Goal: Task Accomplishment & Management: Use online tool/utility

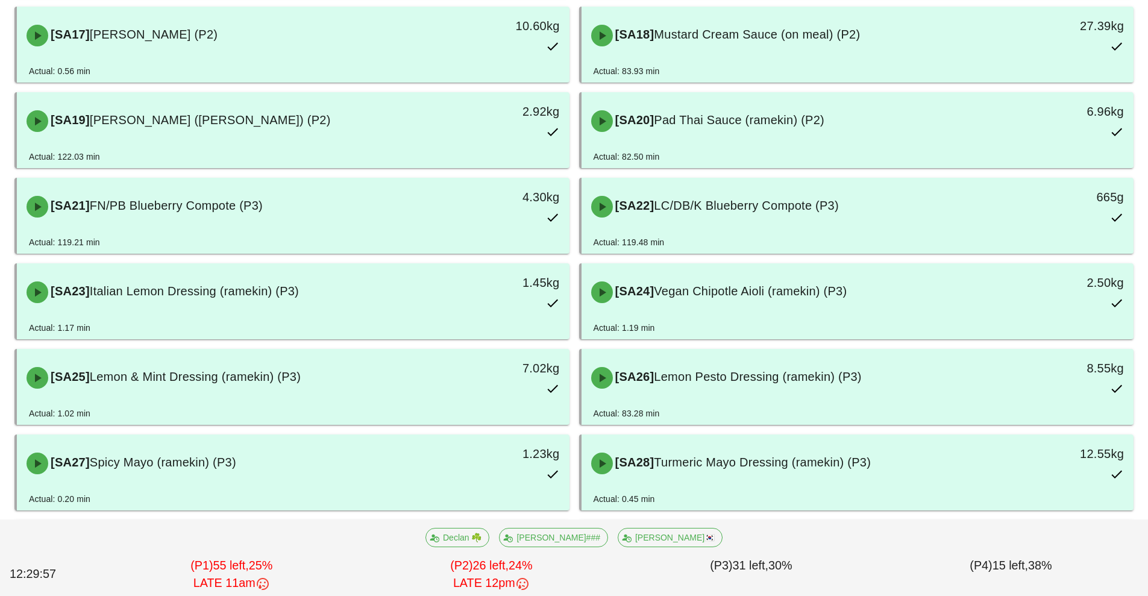
scroll to position [831, 0]
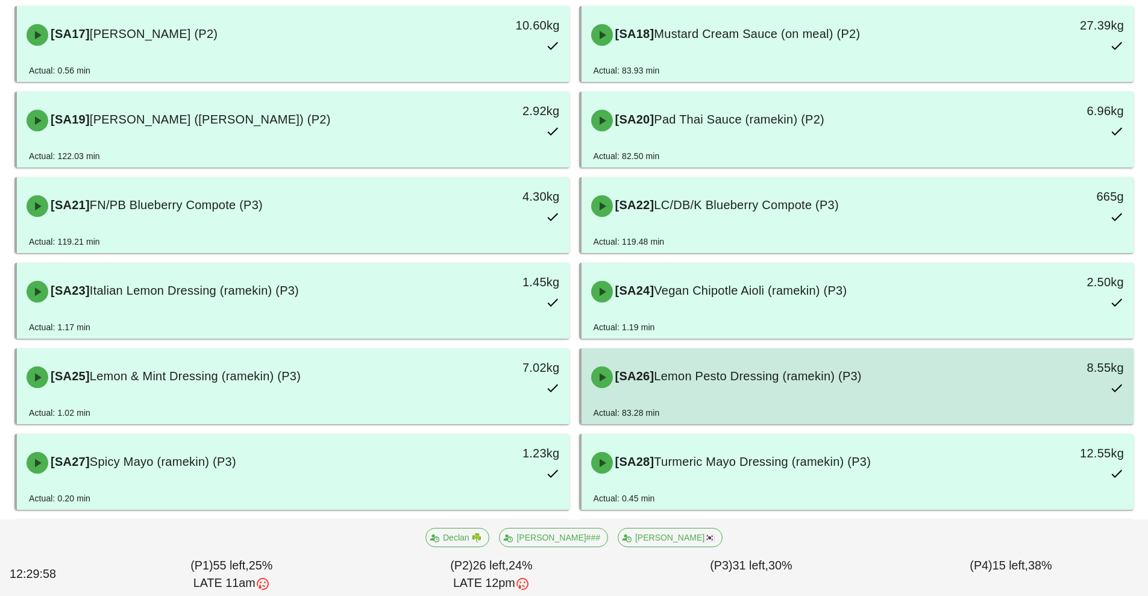
click at [729, 386] on div "[SA26] Lemon Pesto Dressing (ramekin) (P3)" at bounding box center [789, 377] width 411 height 36
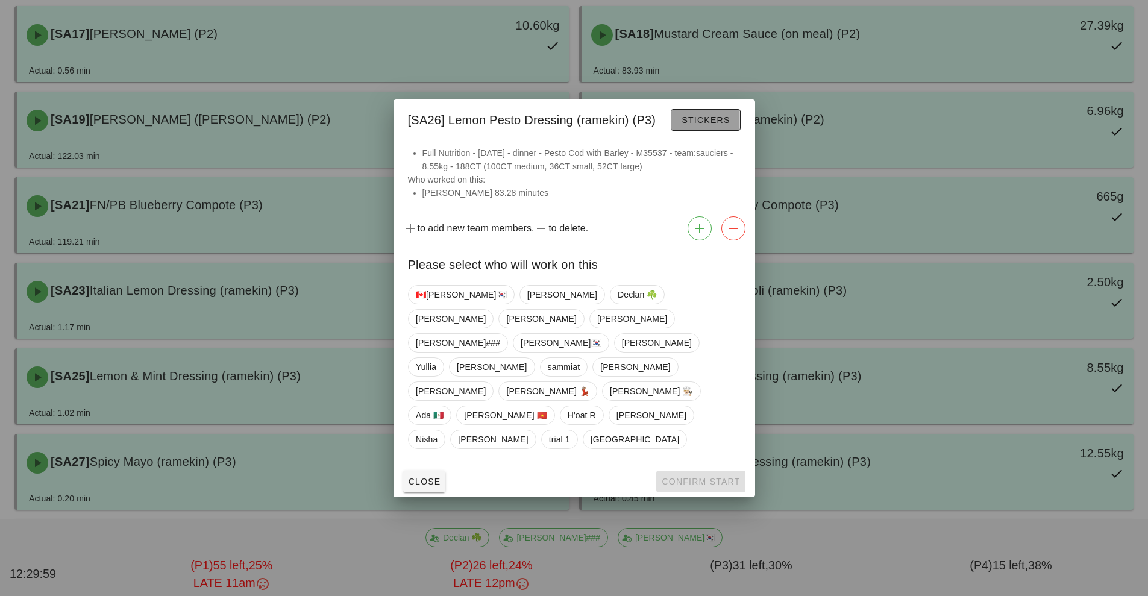
click at [705, 131] on button "Stickers" at bounding box center [705, 120] width 69 height 22
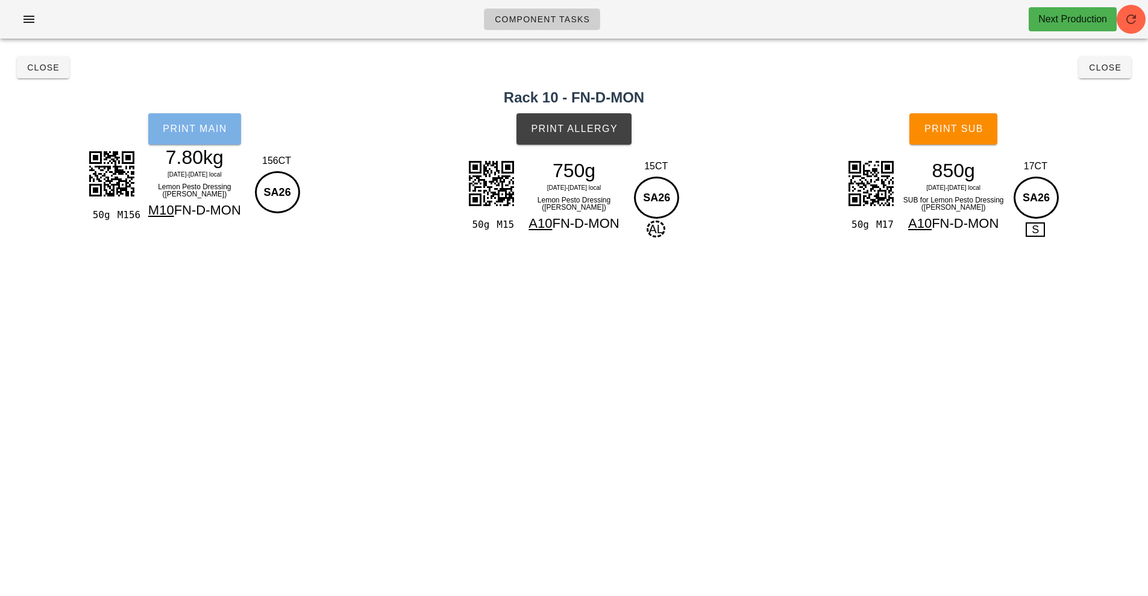
click at [180, 133] on span "Print Main" at bounding box center [194, 129] width 65 height 11
click at [951, 368] on div "Component Tasks Next Production team:sauciers All veg protein starch sauciers m…" at bounding box center [574, 298] width 1148 height 596
click at [546, 28] on link "Component Tasks" at bounding box center [542, 19] width 116 height 22
click at [552, 28] on link "Component Tasks" at bounding box center [542, 19] width 116 height 22
click at [564, 21] on span "Component Tasks" at bounding box center [542, 19] width 96 height 10
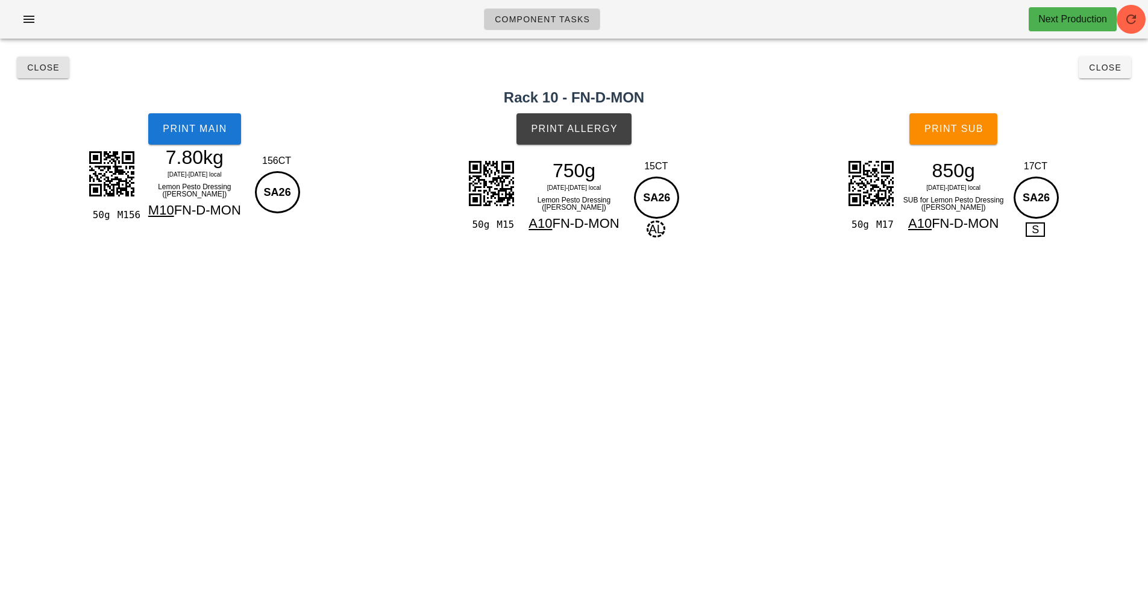
click at [40, 74] on button "Close" at bounding box center [43, 68] width 52 height 22
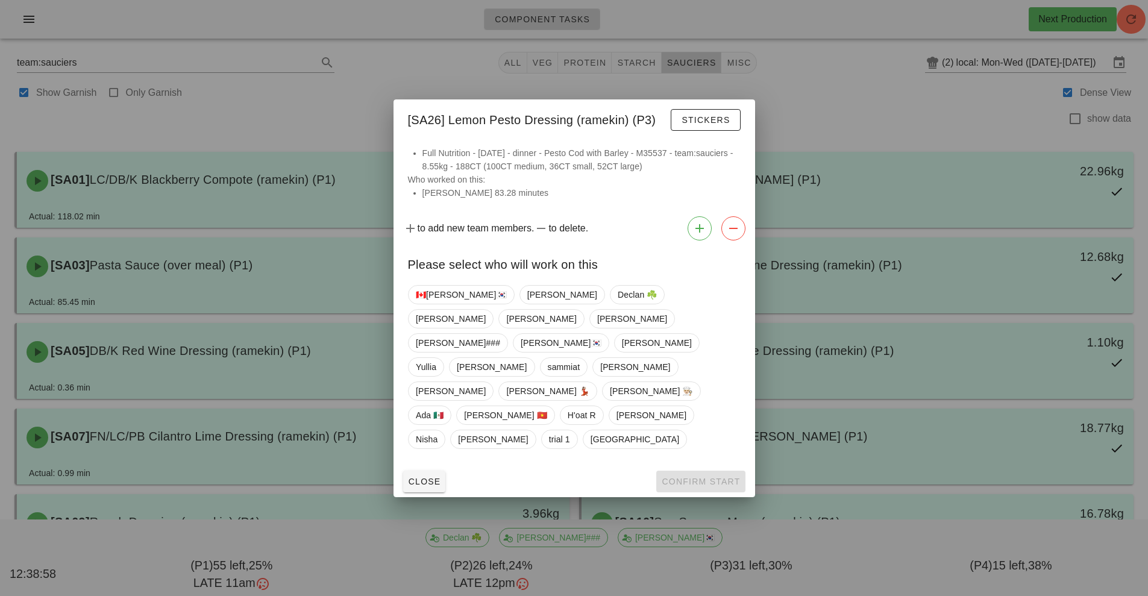
click at [868, 89] on div at bounding box center [574, 298] width 1148 height 596
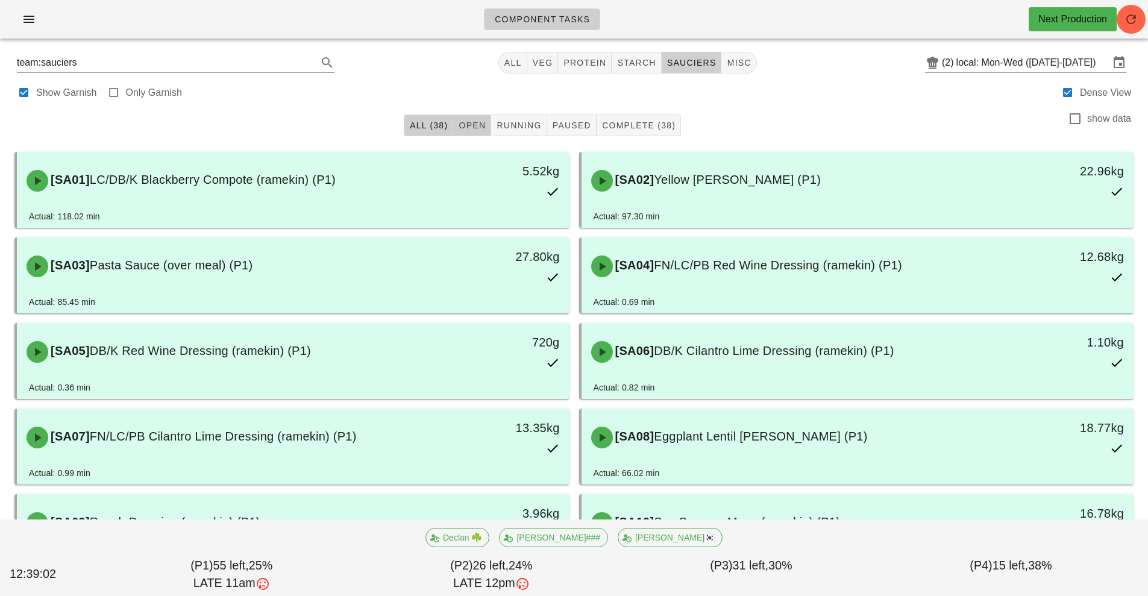
click at [461, 120] on button "Open" at bounding box center [472, 126] width 38 height 22
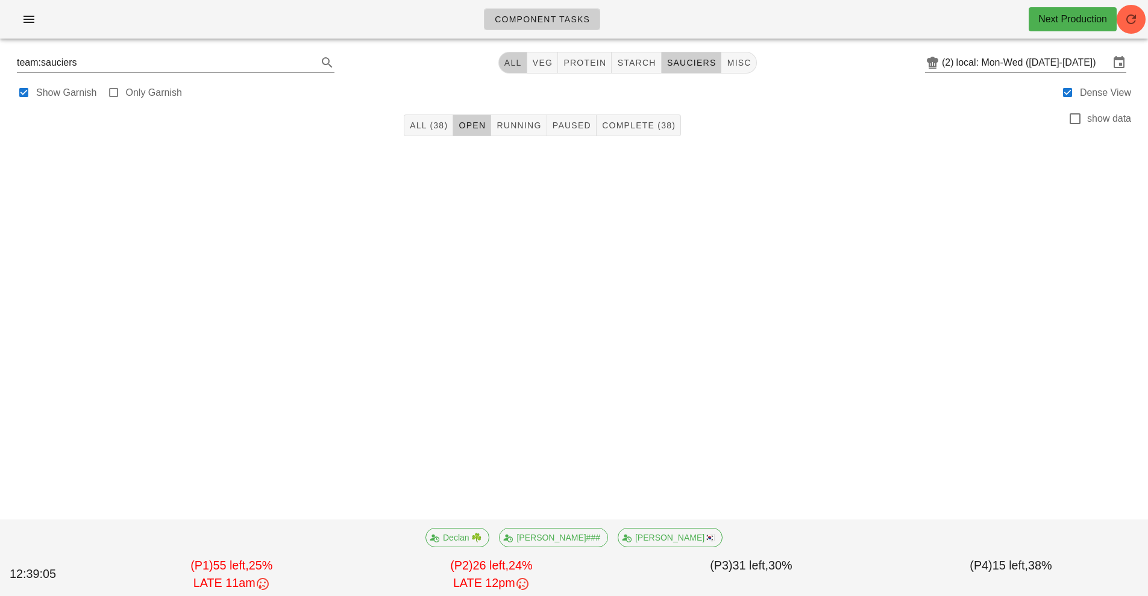
click at [518, 63] on span "All" at bounding box center [513, 63] width 18 height 10
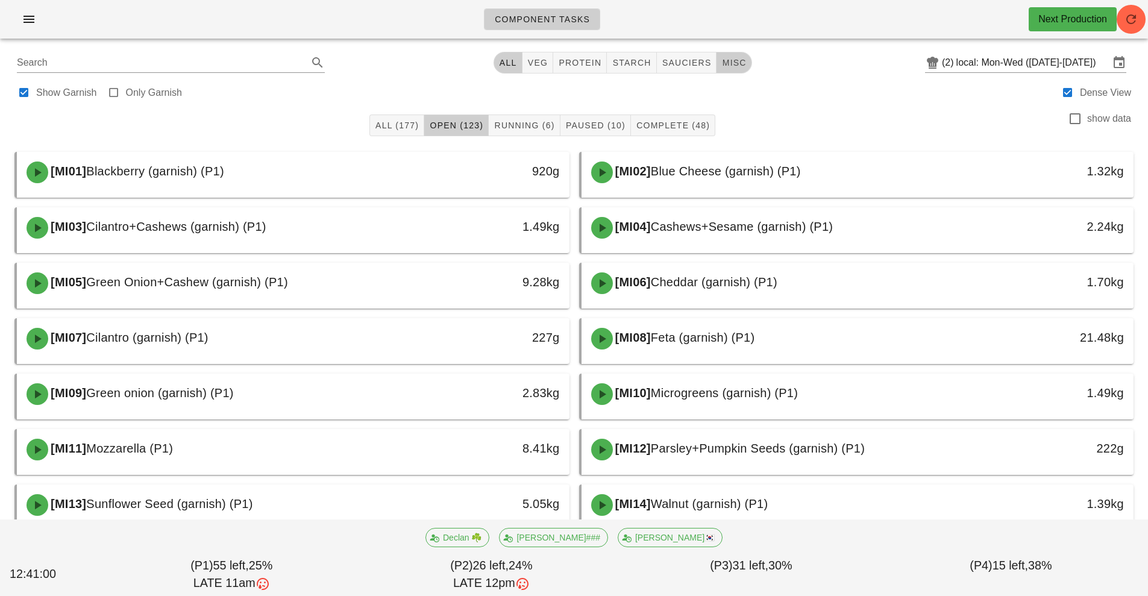
click at [733, 64] on span "misc" at bounding box center [734, 63] width 25 height 10
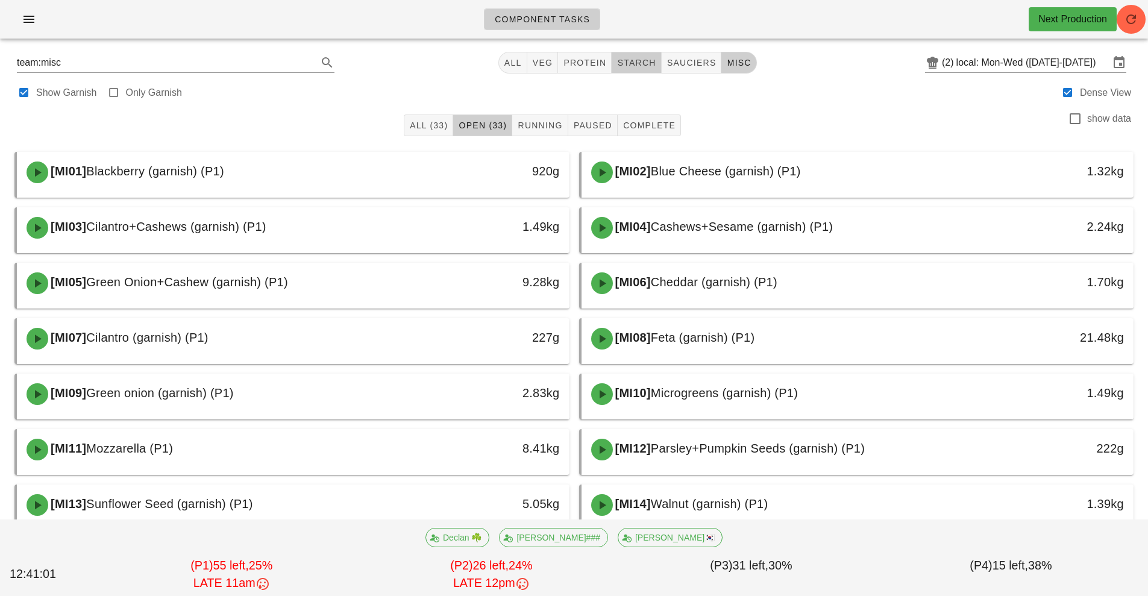
click at [635, 64] on span "starch" at bounding box center [636, 63] width 39 height 10
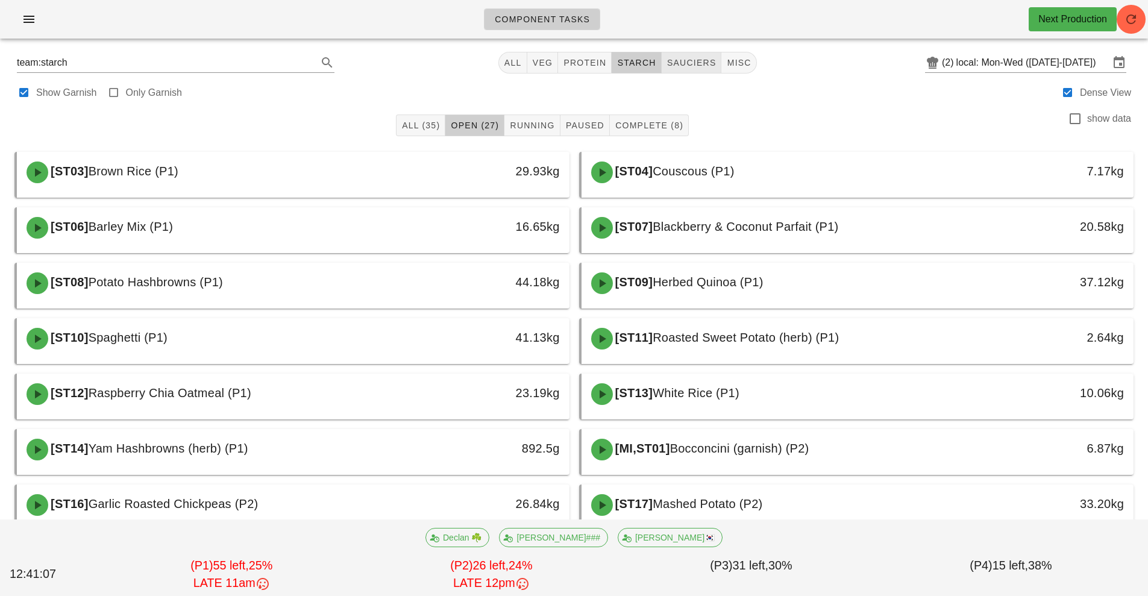
click at [696, 63] on span "sauciers" at bounding box center [692, 63] width 50 height 10
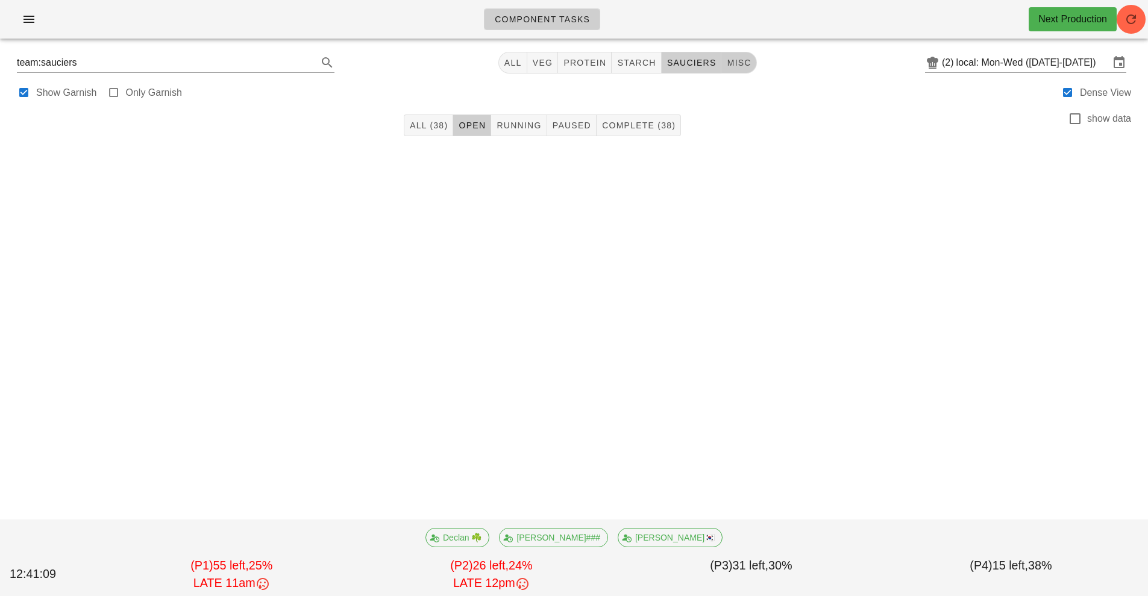
click at [736, 56] on button "misc" at bounding box center [739, 63] width 35 height 22
type input "team:misc"
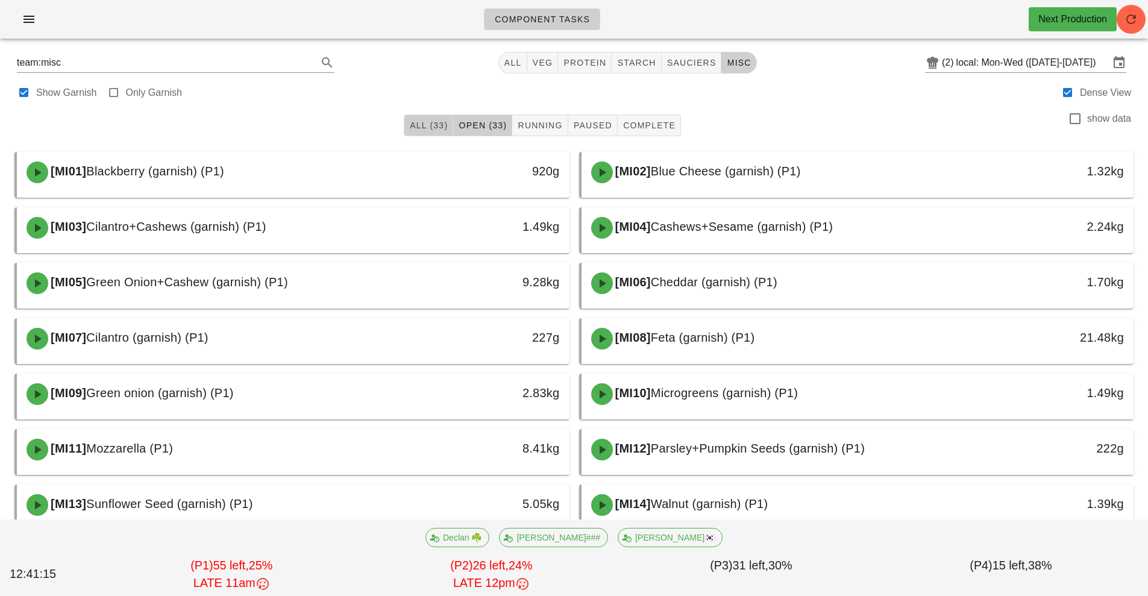
click at [439, 124] on span "All (33)" at bounding box center [428, 126] width 39 height 10
click at [508, 65] on span "All" at bounding box center [513, 63] width 18 height 10
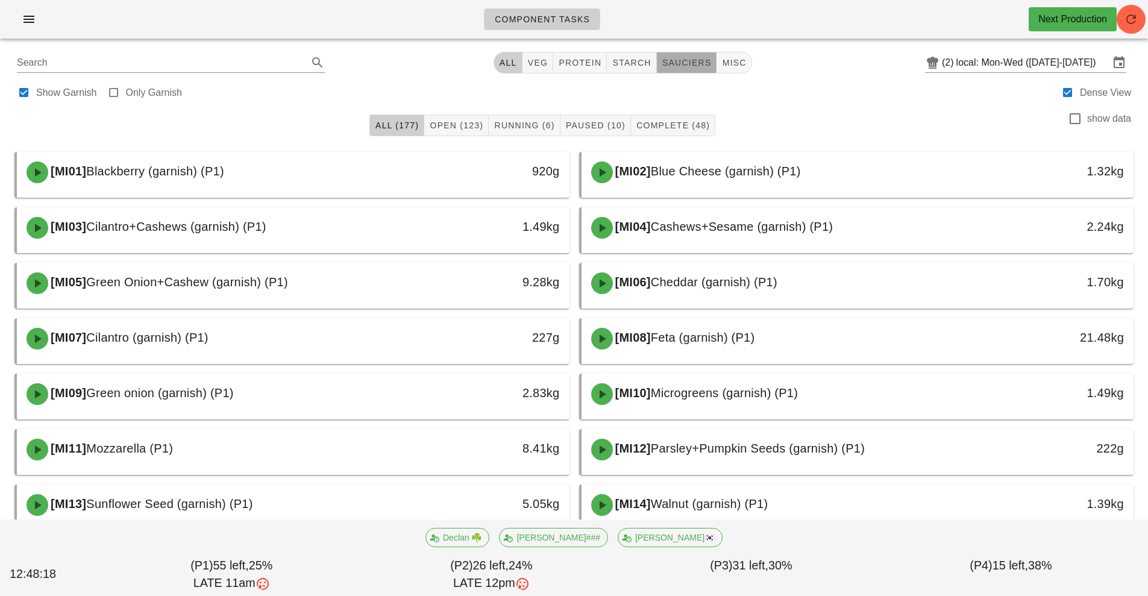
click at [678, 54] on button "sauciers" at bounding box center [687, 63] width 60 height 22
type input "team:sauciers"
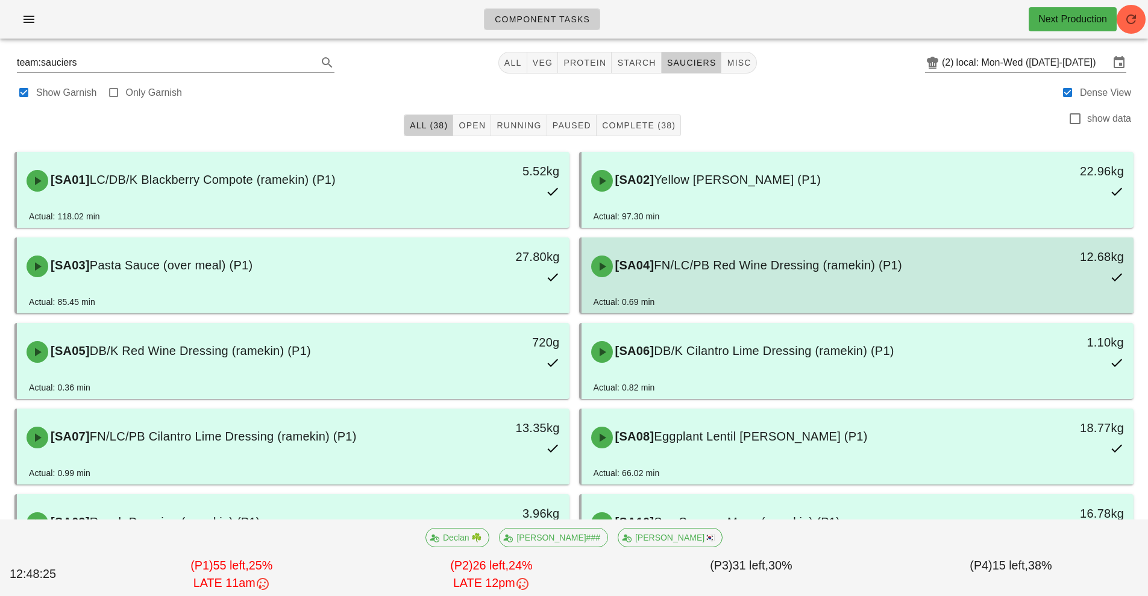
click at [727, 270] on span "FN/LC/PB Red Wine Dressing (ramekin) (P1)" at bounding box center [778, 265] width 248 height 13
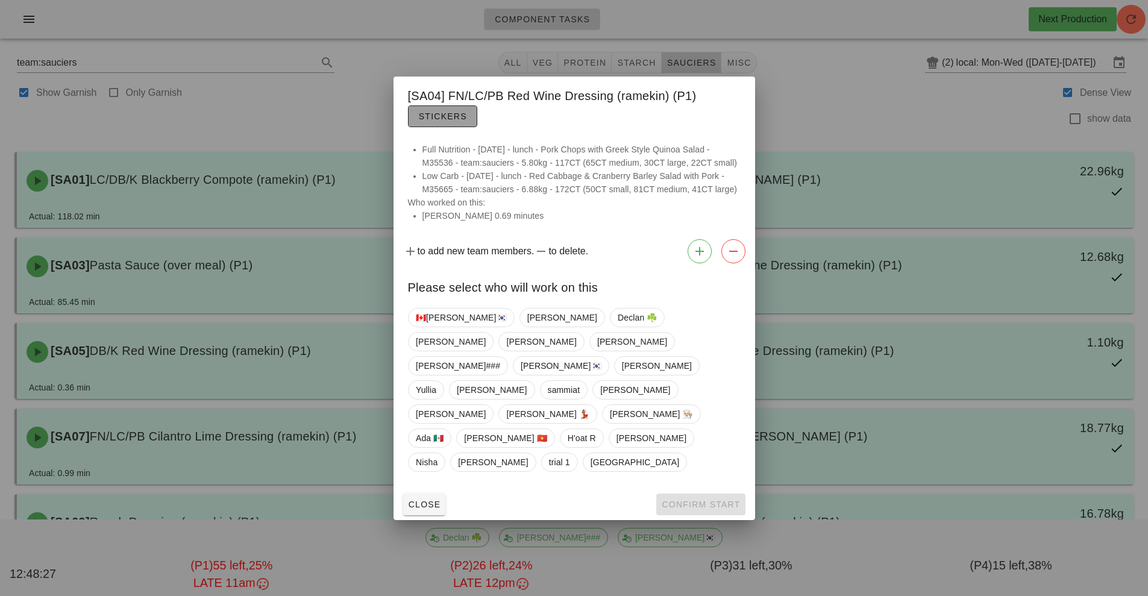
click at [458, 121] on span "Stickers" at bounding box center [442, 117] width 49 height 10
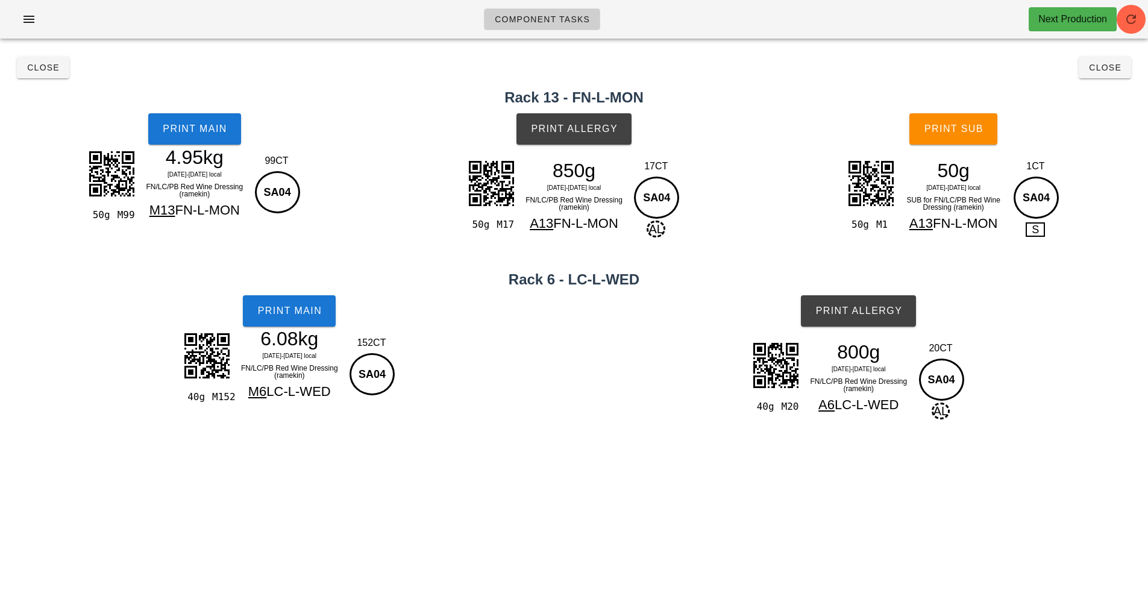
click at [275, 194] on div "SA04" at bounding box center [277, 192] width 45 height 42
click at [192, 127] on span "Print Main" at bounding box center [194, 129] width 65 height 11
click at [285, 298] on button "Print Main" at bounding box center [289, 310] width 93 height 31
click at [1144, 8] on div "Component Tasks Next Production" at bounding box center [574, 19] width 1148 height 39
click at [1120, 32] on div "Component Tasks Next Production" at bounding box center [574, 19] width 1148 height 39
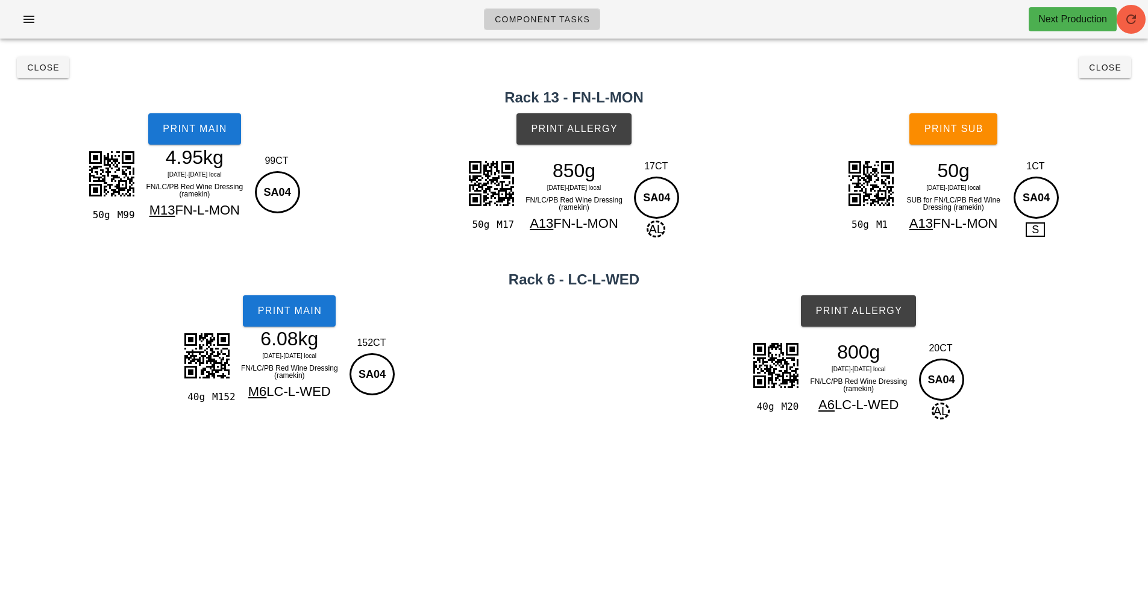
click at [1139, 21] on span "button" at bounding box center [1131, 19] width 29 height 14
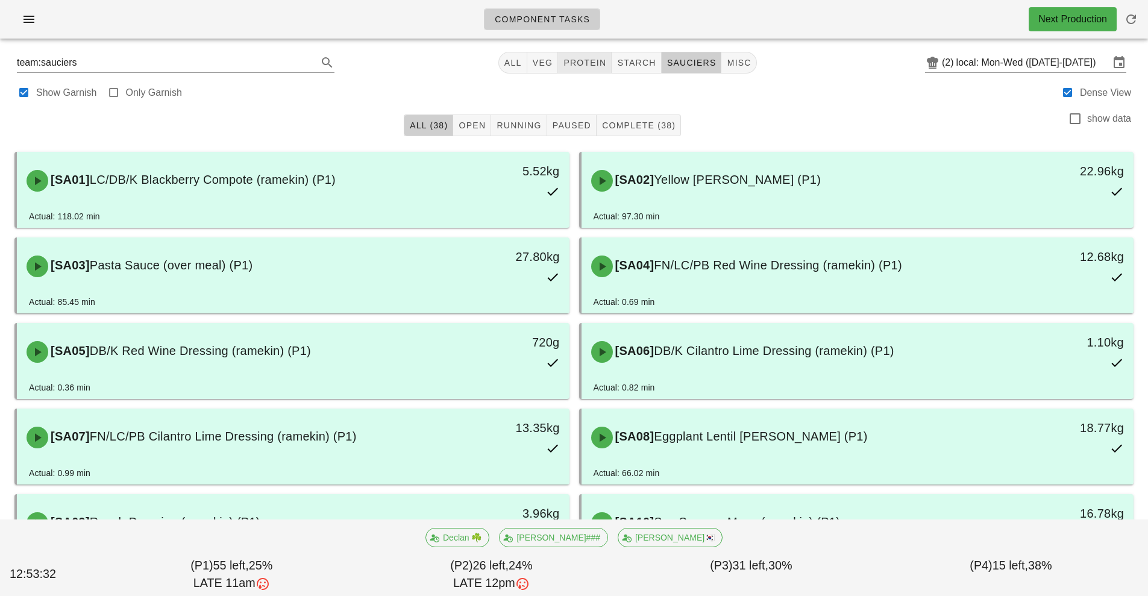
click at [597, 65] on span "protein" at bounding box center [584, 63] width 43 height 10
type input "team:protein"
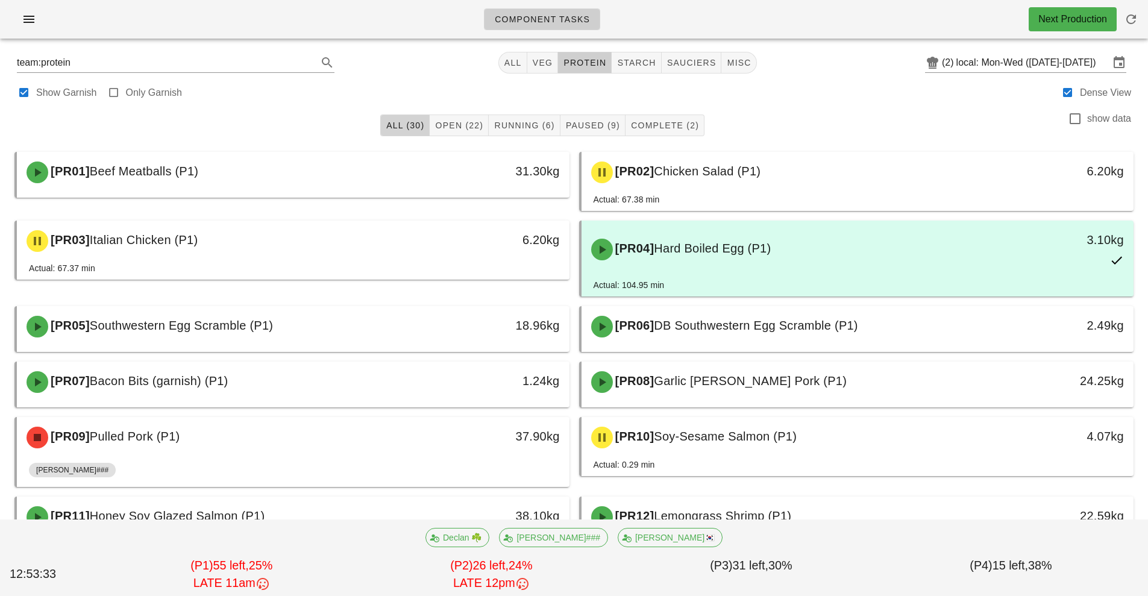
click at [409, 127] on span "All (30)" at bounding box center [405, 126] width 39 height 10
click at [1007, 65] on input "local: Mon-Wed ([DATE]-[DATE])" at bounding box center [1033, 62] width 153 height 19
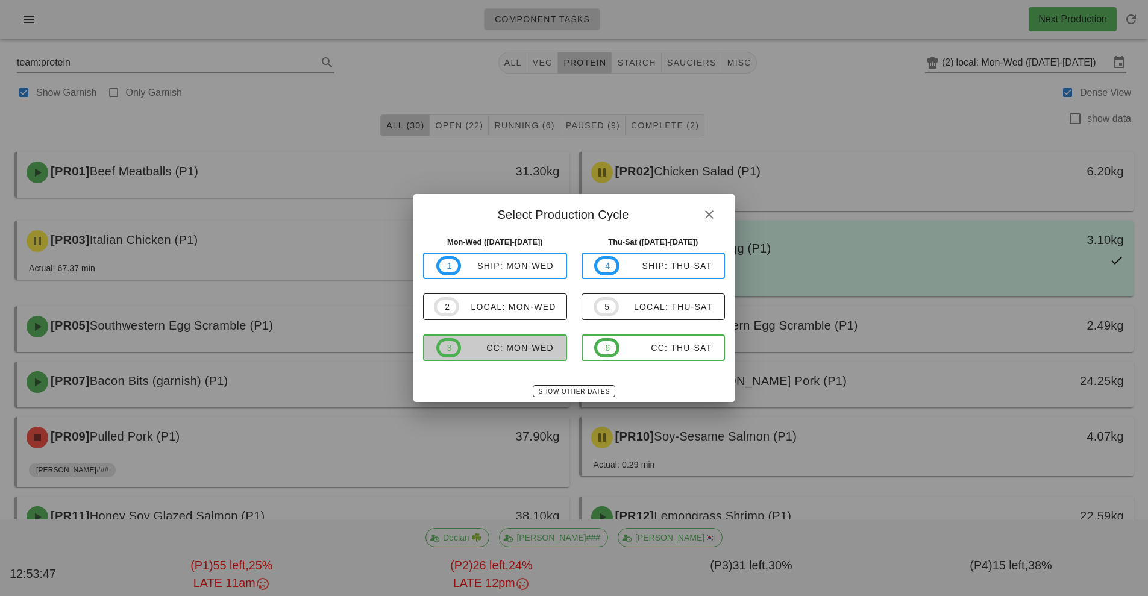
click at [518, 357] on span "3 CC: Mon-Wed" at bounding box center [495, 347] width 118 height 19
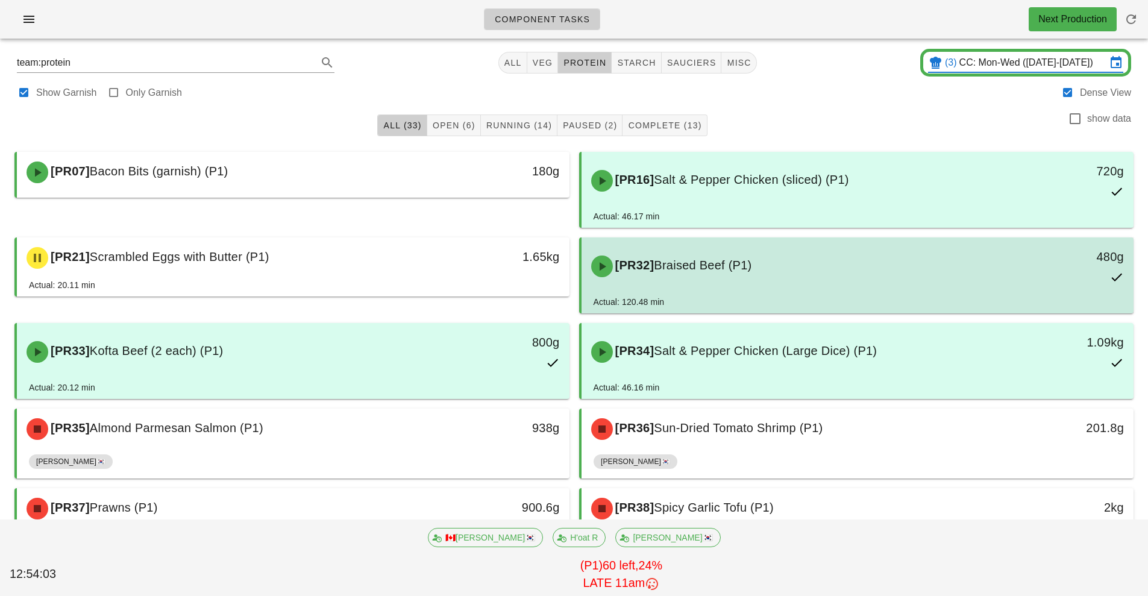
click at [843, 277] on div "[PR32] Braised Beef (P1)" at bounding box center [789, 266] width 411 height 36
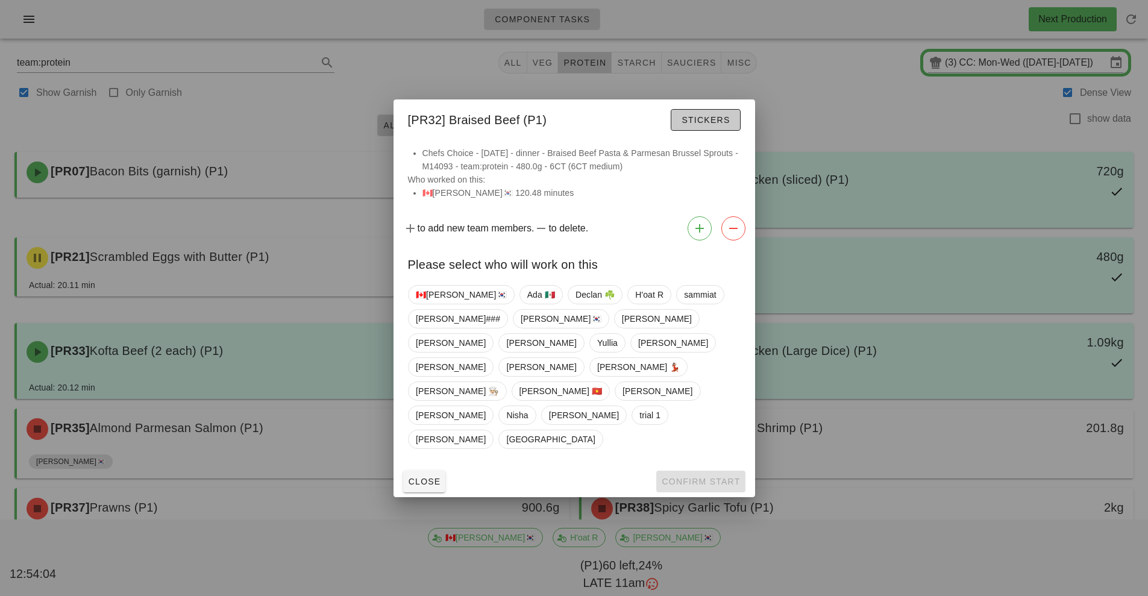
click at [716, 125] on span "Stickers" at bounding box center [705, 120] width 49 height 10
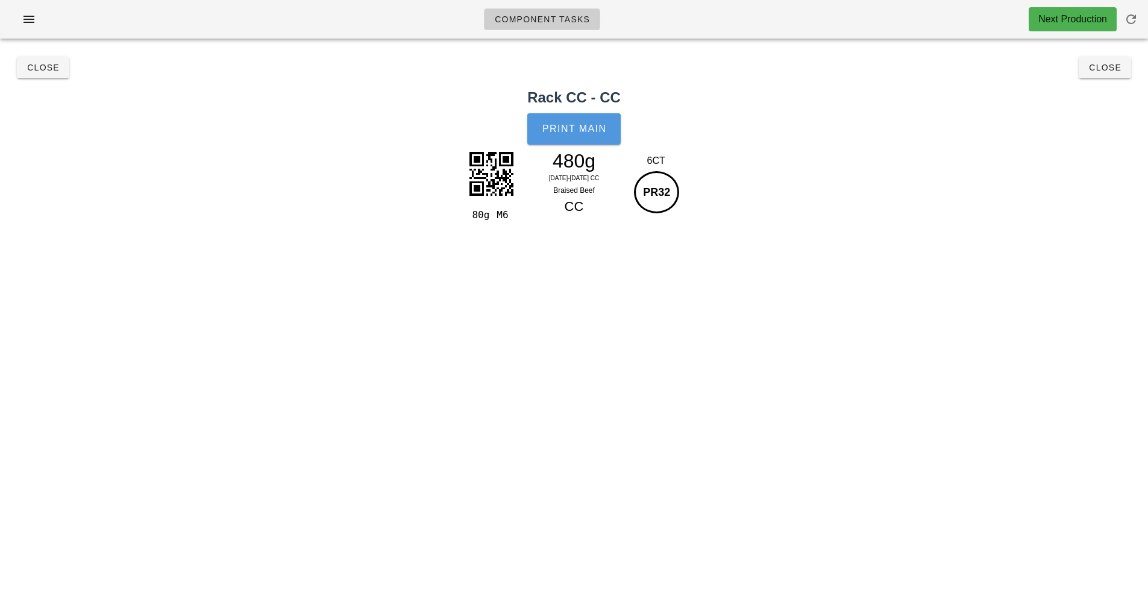
click at [574, 127] on span "Print Main" at bounding box center [574, 129] width 65 height 11
click at [1130, 72] on button "Close" at bounding box center [1105, 68] width 52 height 22
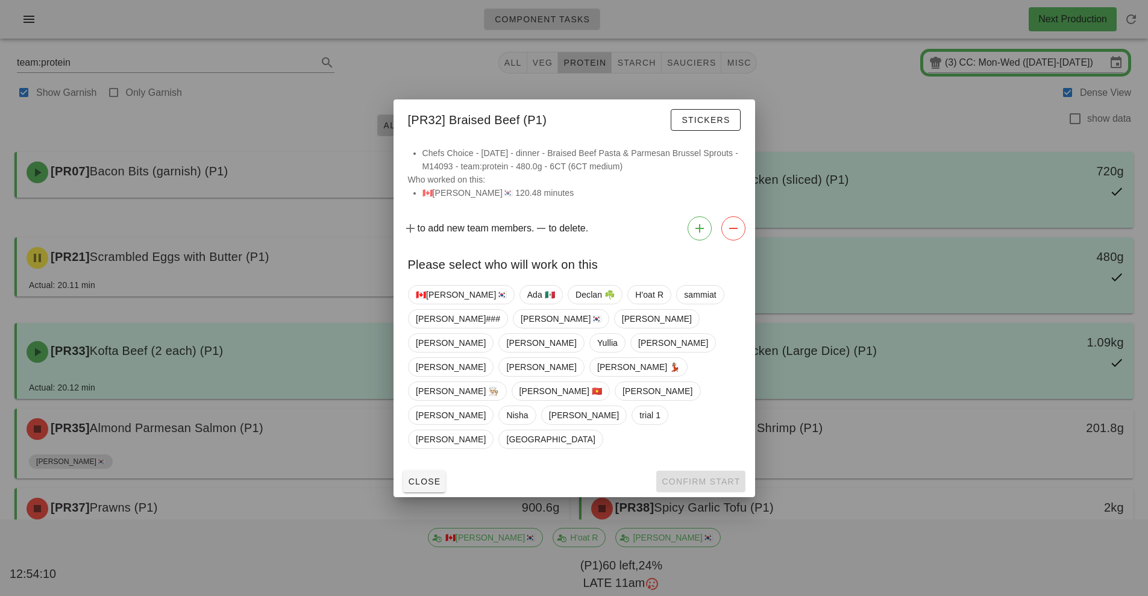
click at [699, 523] on div at bounding box center [574, 298] width 1148 height 596
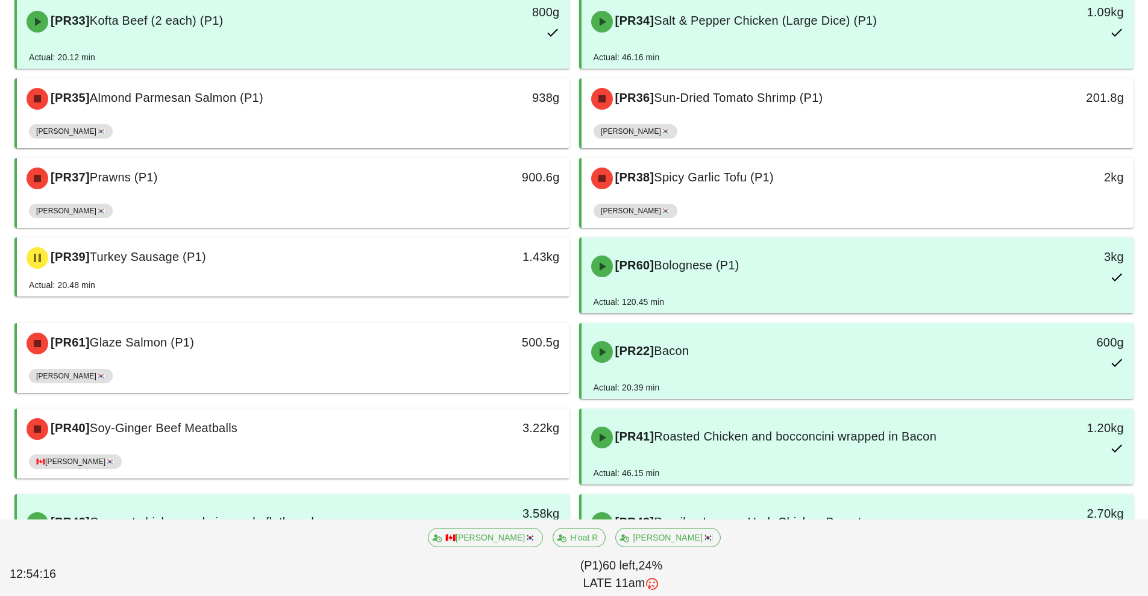
scroll to position [337, 0]
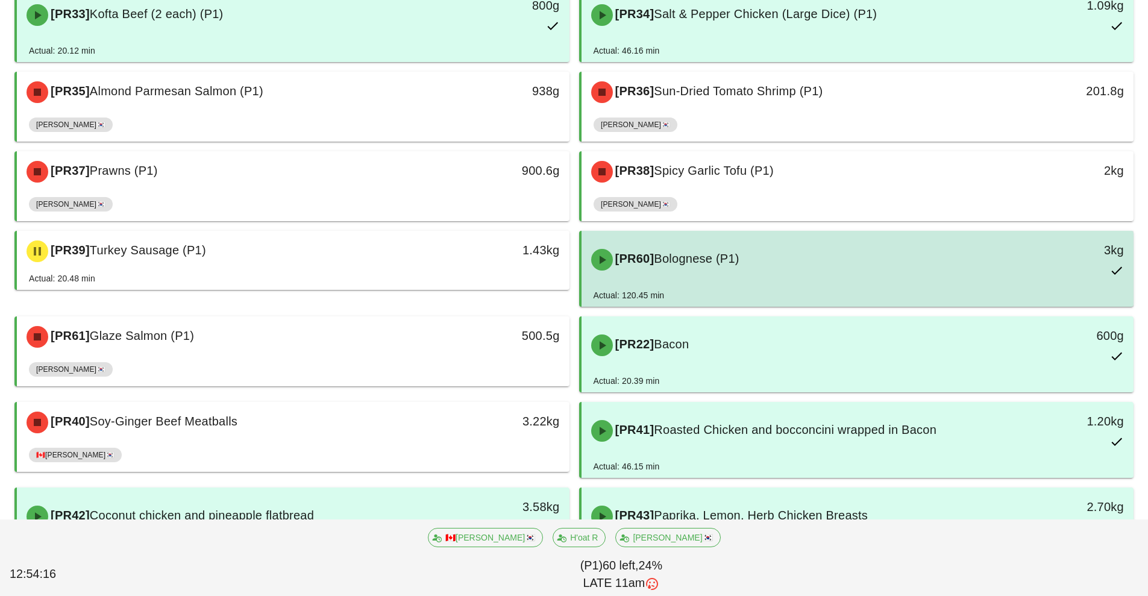
click at [810, 258] on div "[PR60] Bolognese (P1)" at bounding box center [789, 260] width 411 height 36
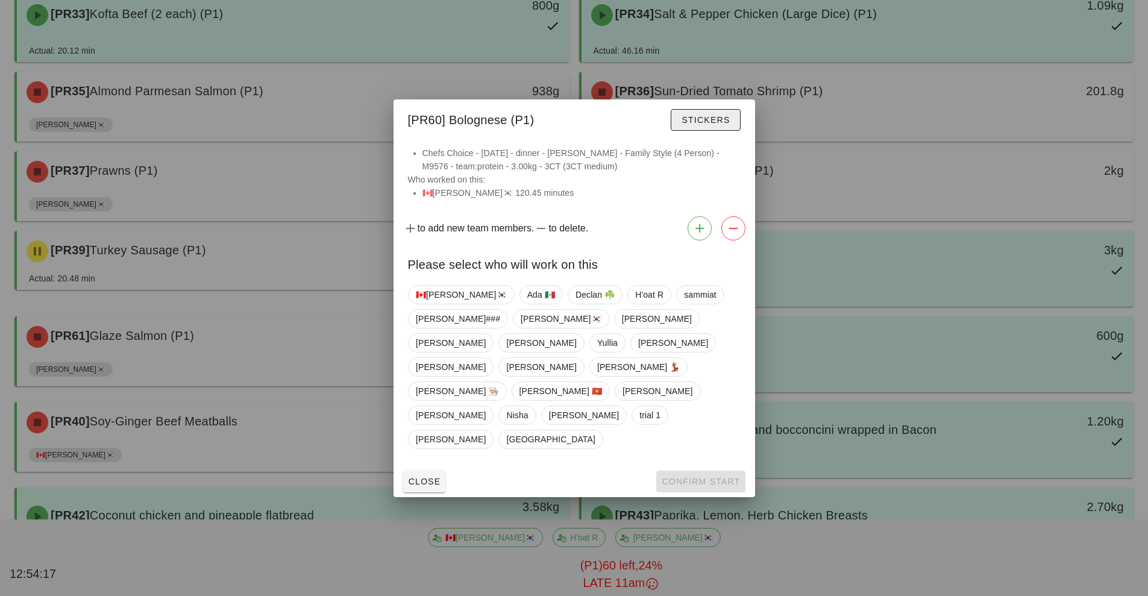
click at [723, 131] on button "Stickers" at bounding box center [705, 120] width 69 height 22
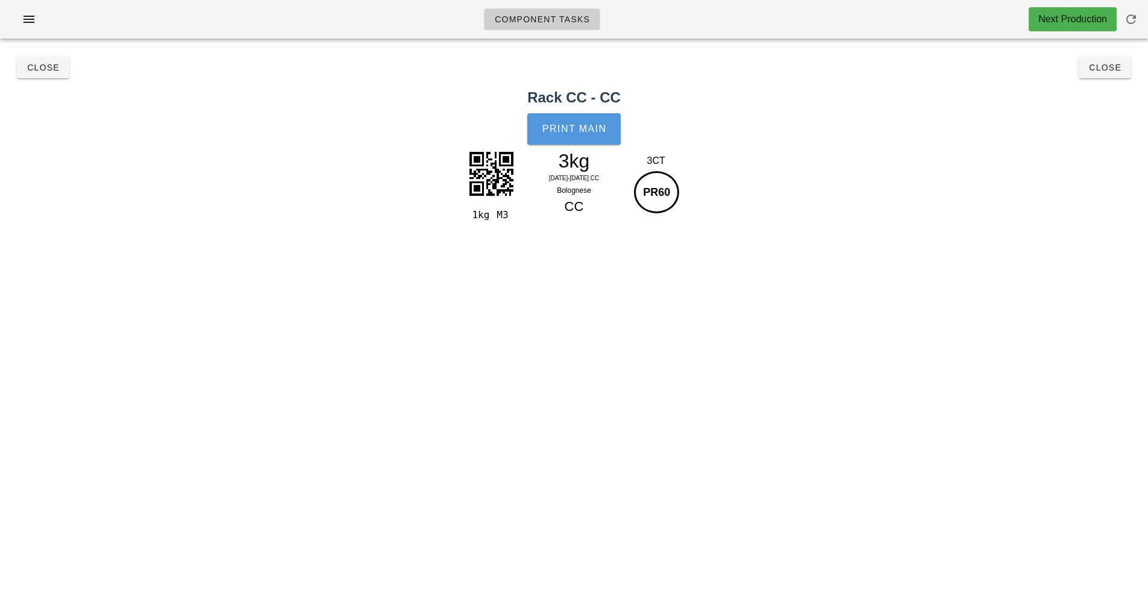
click at [594, 140] on button "Print Main" at bounding box center [574, 128] width 93 height 31
click at [1110, 77] on button "Close" at bounding box center [1105, 68] width 52 height 22
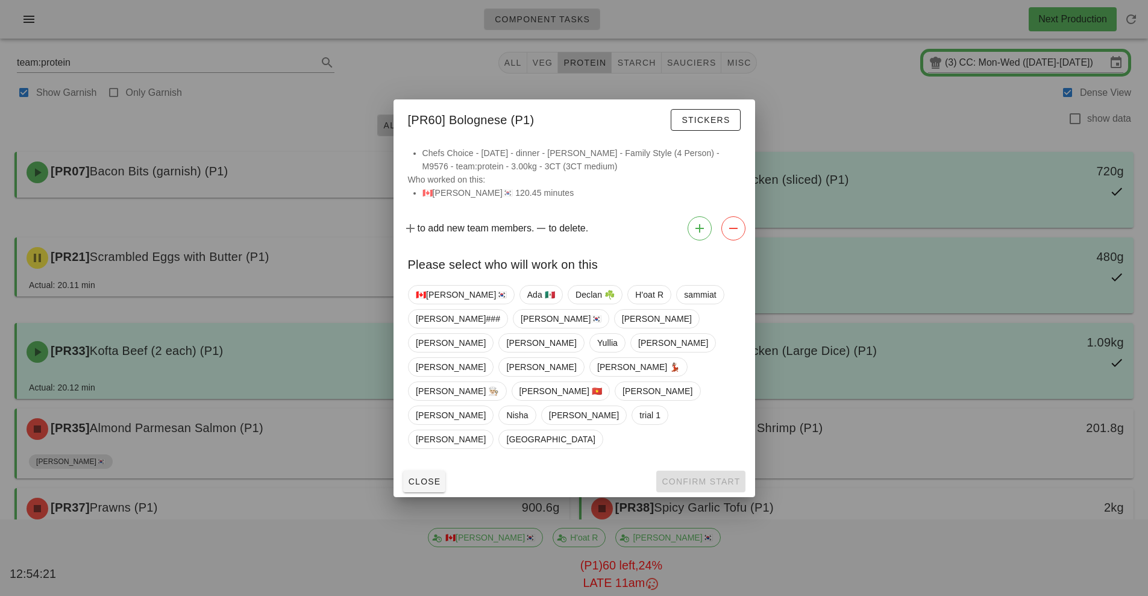
click at [861, 423] on div at bounding box center [574, 298] width 1148 height 596
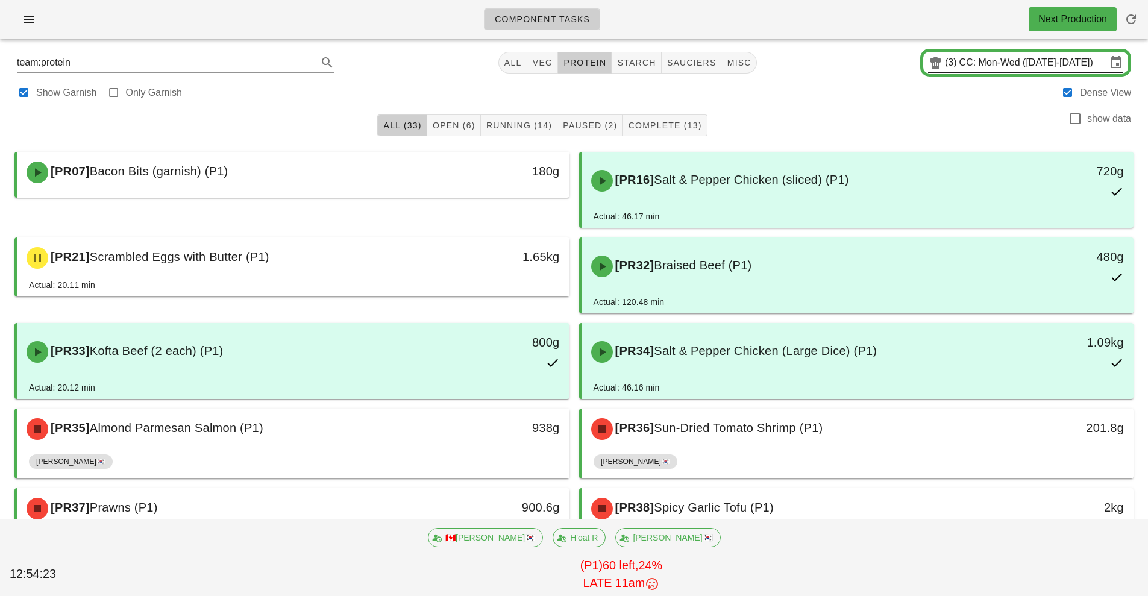
click at [1017, 63] on input "CC: Mon-Wed (Sep 22-Sep 24)" at bounding box center [1033, 62] width 147 height 19
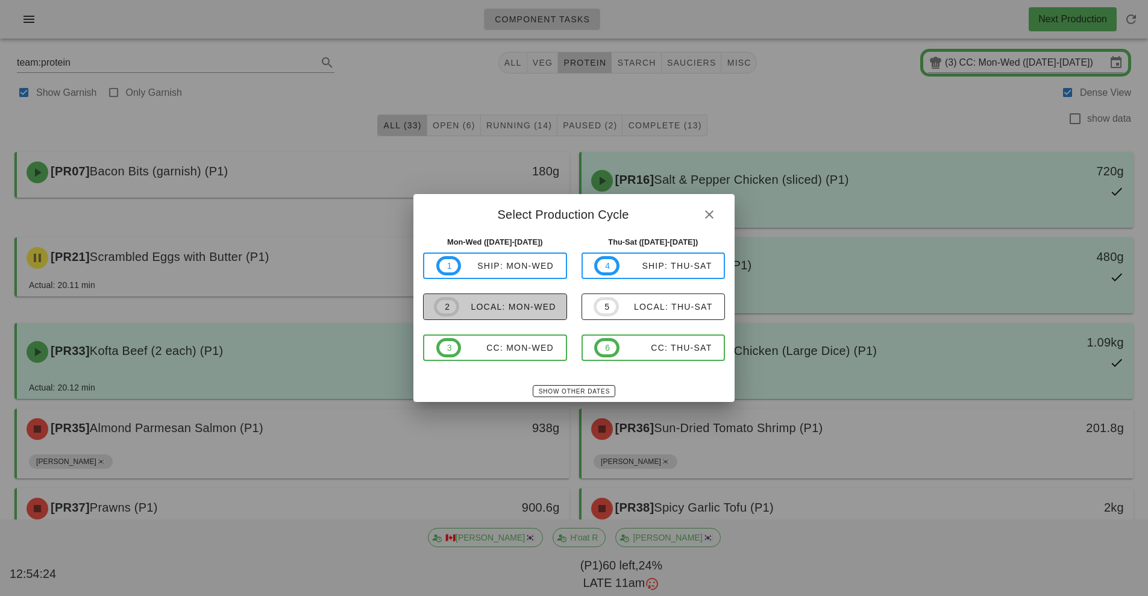
click at [508, 313] on span "2 local: Mon-Wed" at bounding box center [495, 306] width 122 height 19
type input "local: Mon-Wed ([DATE]-[DATE])"
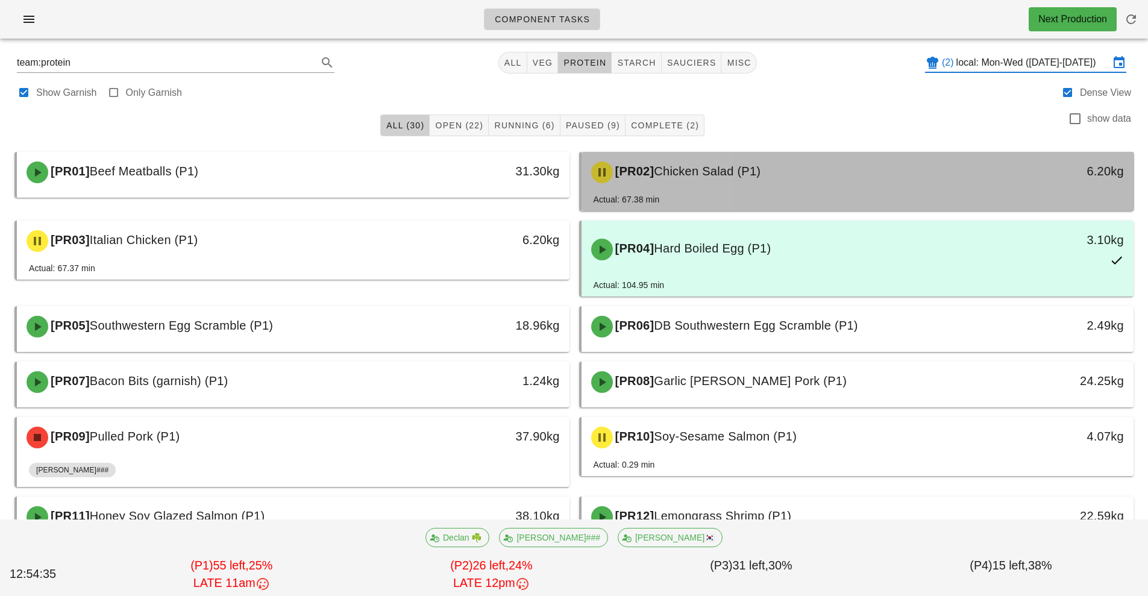
click at [743, 173] on span "Chicken Salad (P1)" at bounding box center [707, 171] width 107 height 13
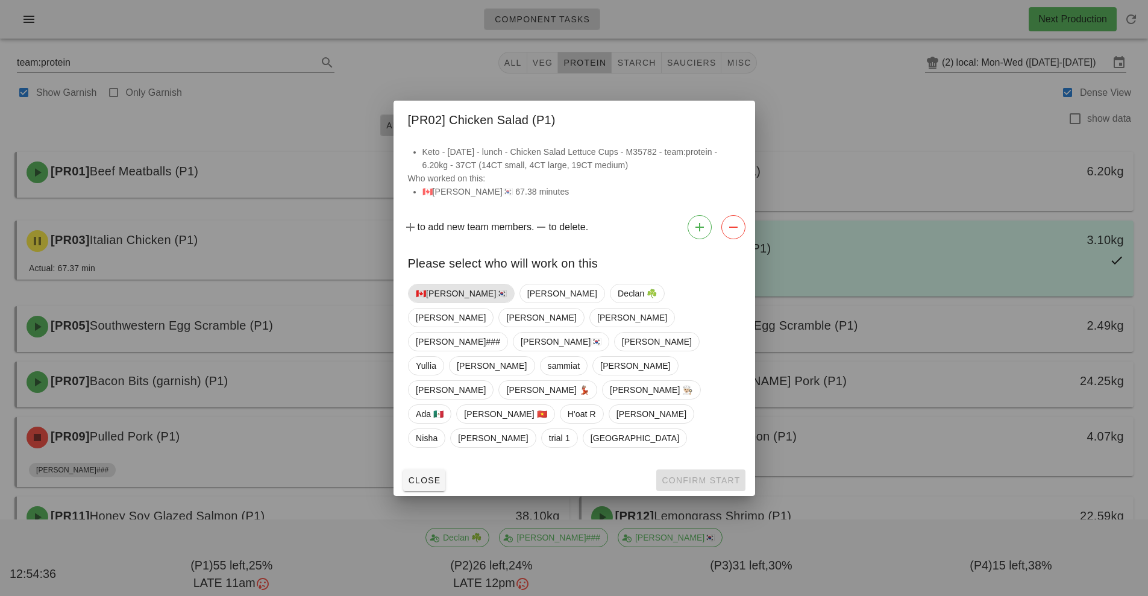
click at [450, 303] on span "🇨🇦[PERSON_NAME]🇰🇷" at bounding box center [461, 294] width 91 height 18
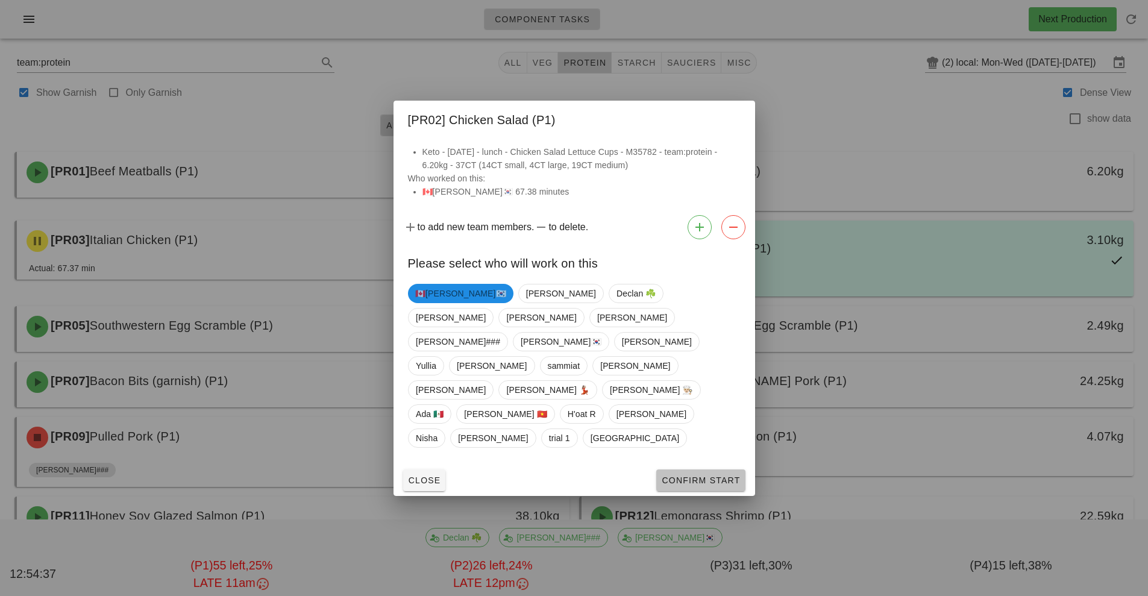
click at [685, 476] on span "Confirm Start" at bounding box center [700, 481] width 79 height 10
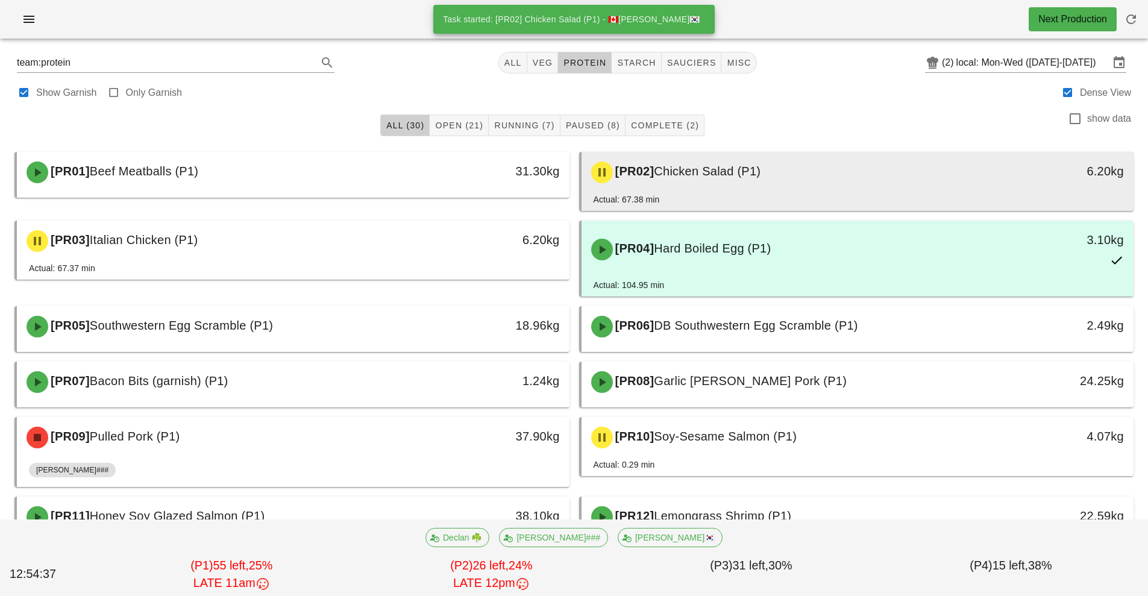
click at [675, 191] on div "[PR02] Chicken Salad (P1) 6.20kg" at bounding box center [858, 172] width 553 height 41
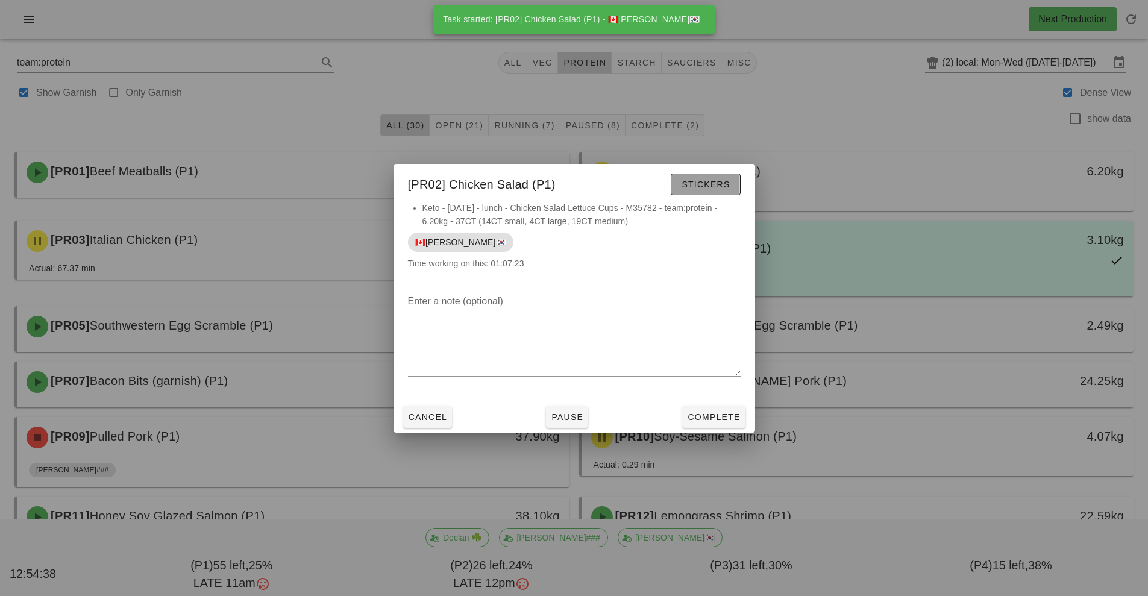
click at [715, 187] on span "Stickers" at bounding box center [705, 185] width 49 height 10
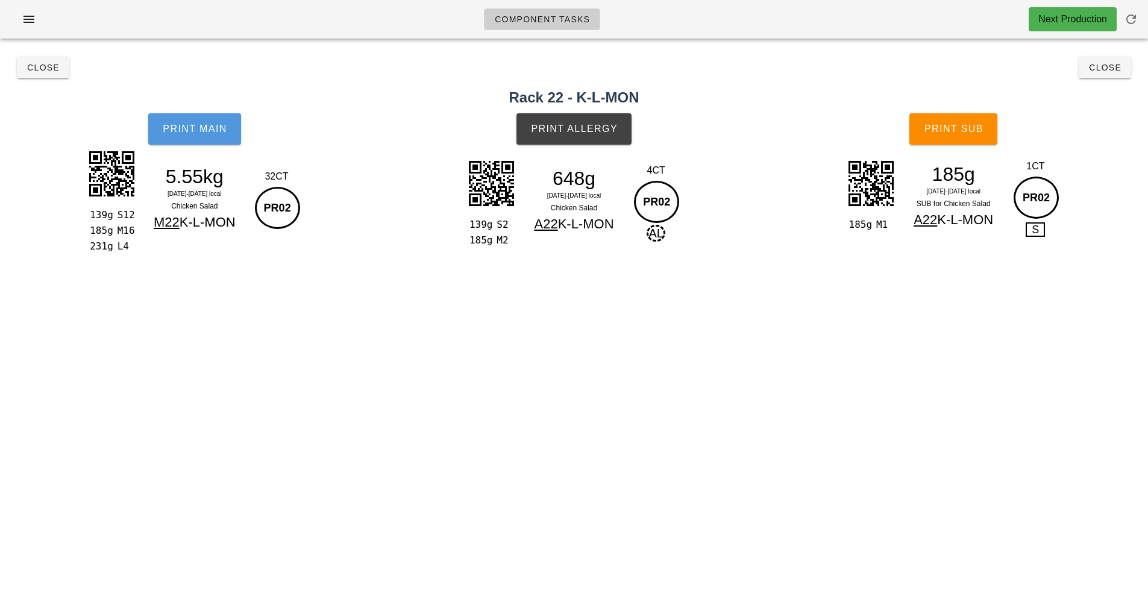
click at [215, 134] on button "Print Main" at bounding box center [194, 128] width 93 height 31
click at [613, 144] on button "Print Allergy" at bounding box center [574, 128] width 115 height 31
click at [676, 205] on div "PR02" at bounding box center [656, 202] width 45 height 42
click at [42, 75] on button "Close" at bounding box center [43, 68] width 52 height 22
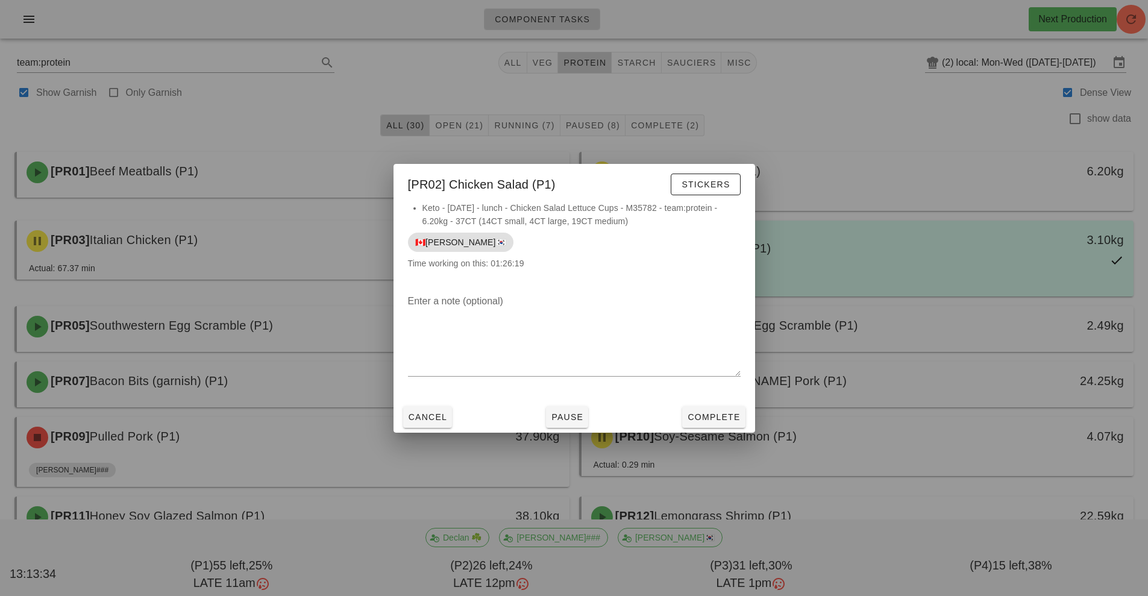
click at [810, 134] on div at bounding box center [574, 298] width 1148 height 596
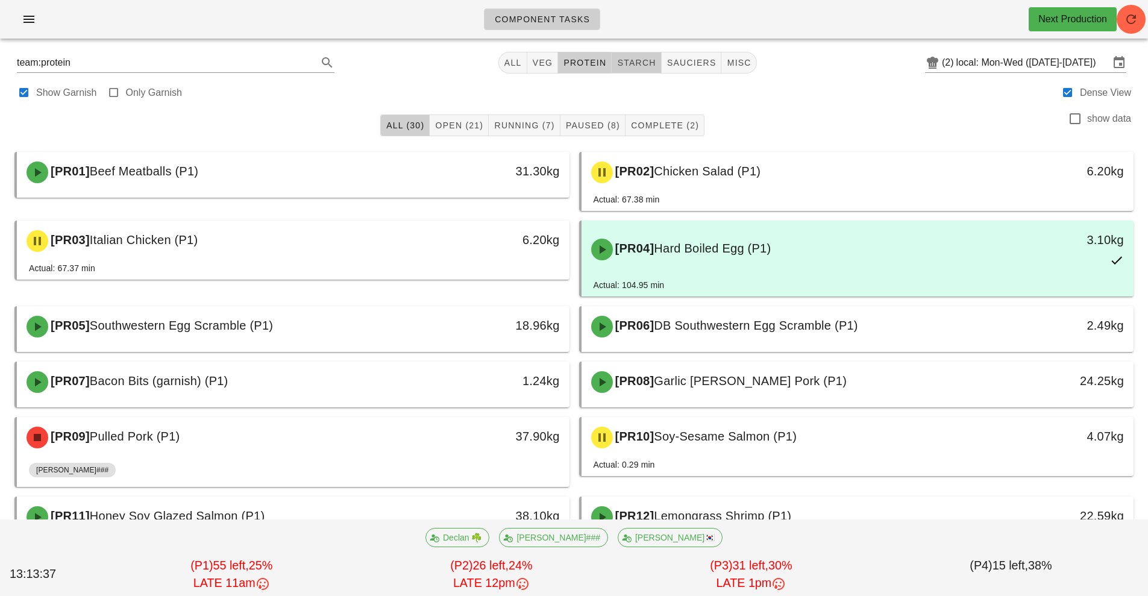
click at [633, 64] on span "starch" at bounding box center [636, 63] width 39 height 10
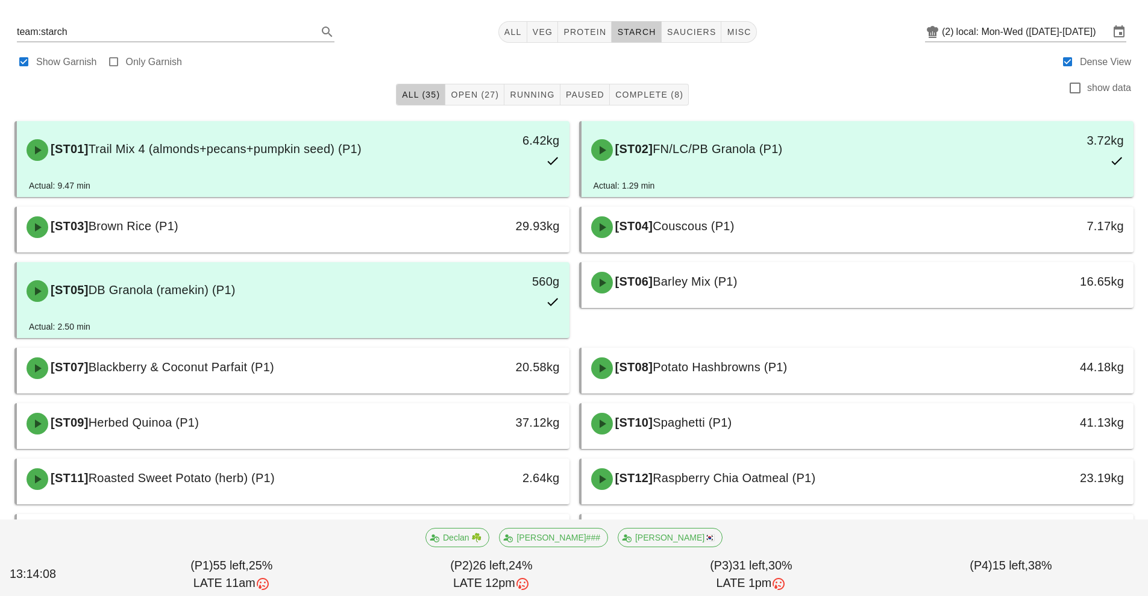
scroll to position [33, 0]
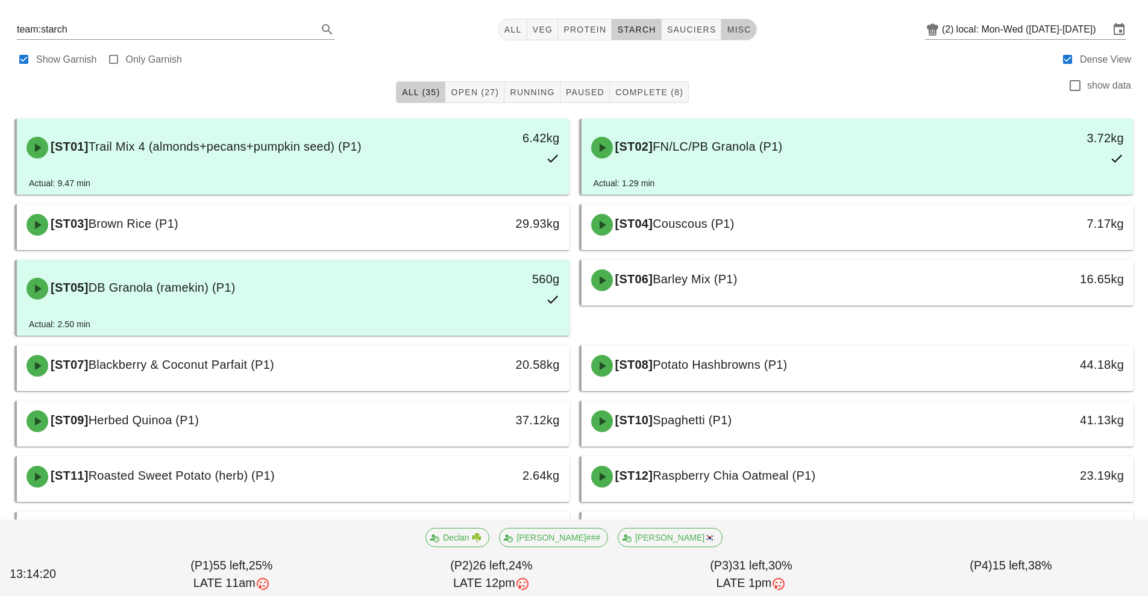
click at [755, 36] on button "misc" at bounding box center [739, 30] width 35 height 22
type input "team:misc"
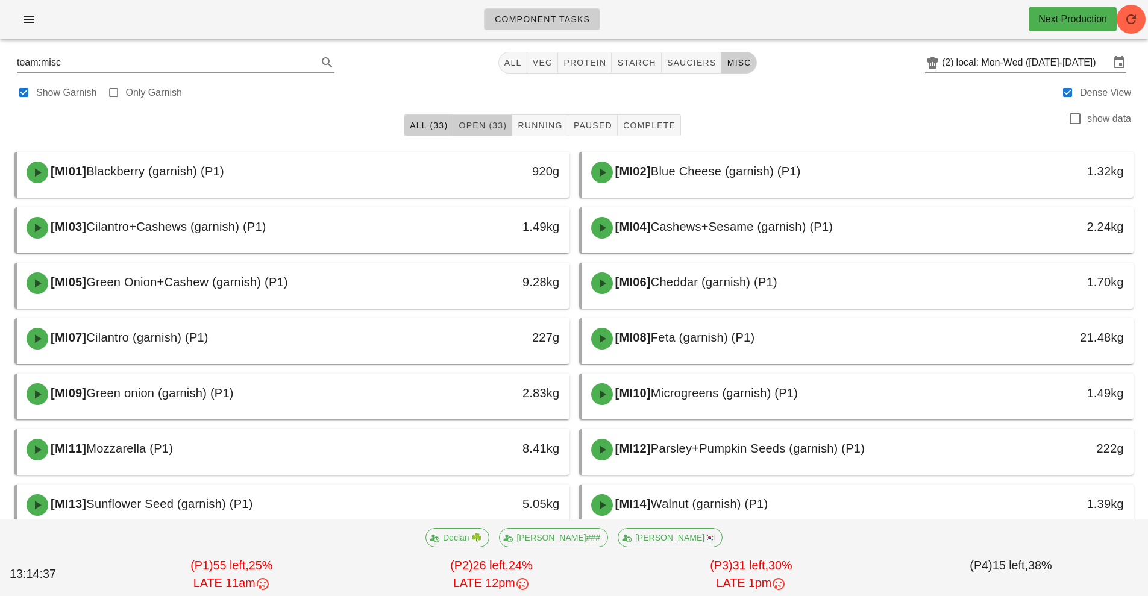
click at [485, 124] on span "Open (33)" at bounding box center [482, 126] width 49 height 10
click at [540, 129] on span "Running" at bounding box center [539, 126] width 45 height 10
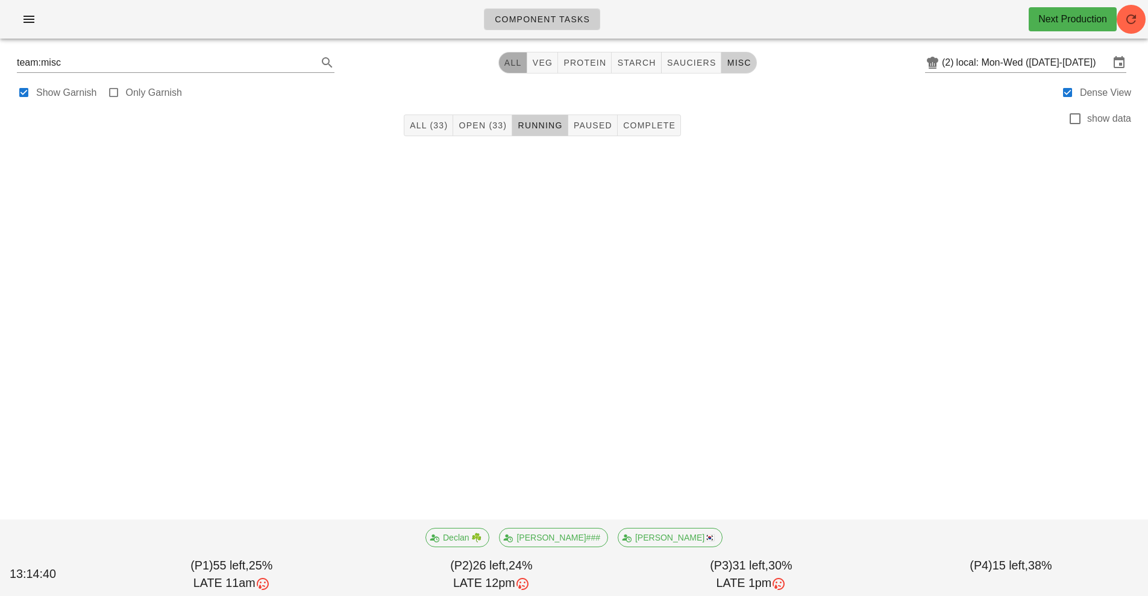
click at [514, 63] on span "All" at bounding box center [513, 63] width 18 height 10
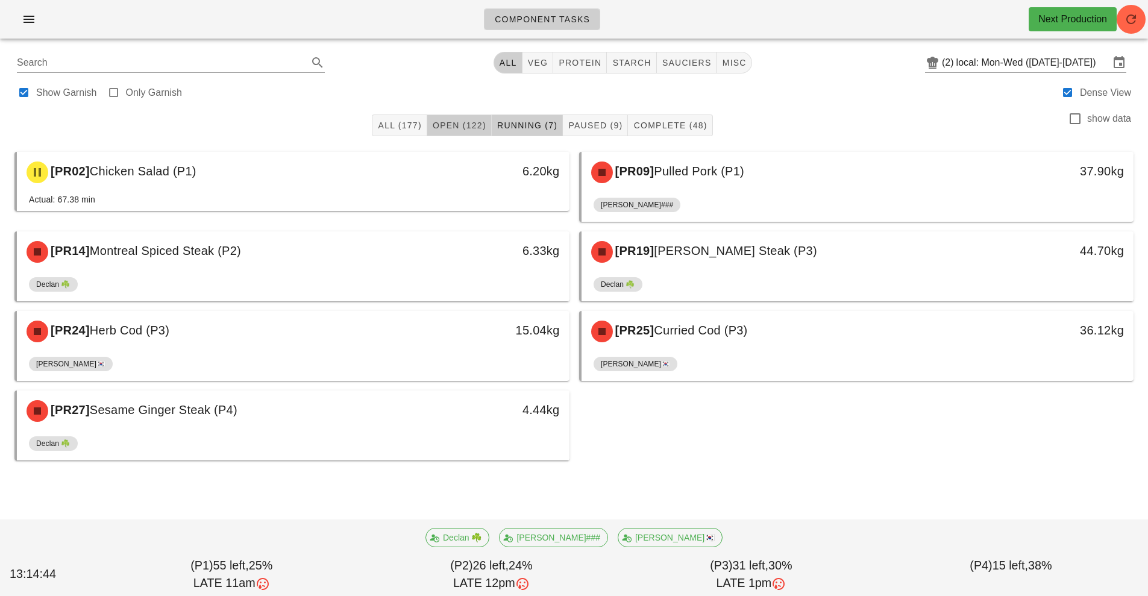
click at [439, 118] on button "Open (122)" at bounding box center [459, 126] width 65 height 22
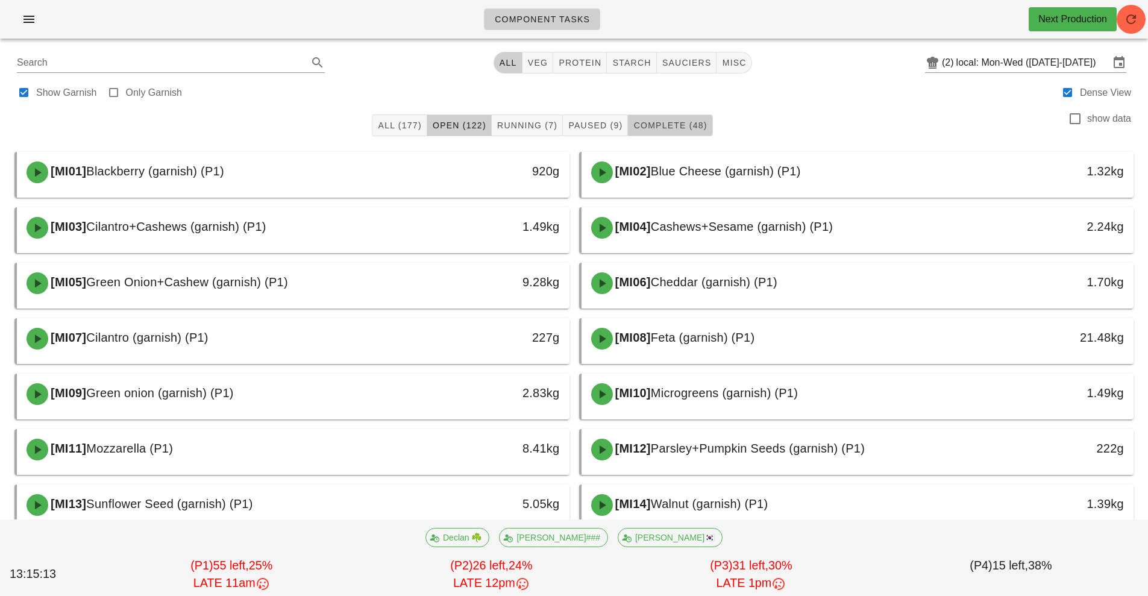
click at [681, 124] on span "Complete (48)" at bounding box center [670, 126] width 74 height 10
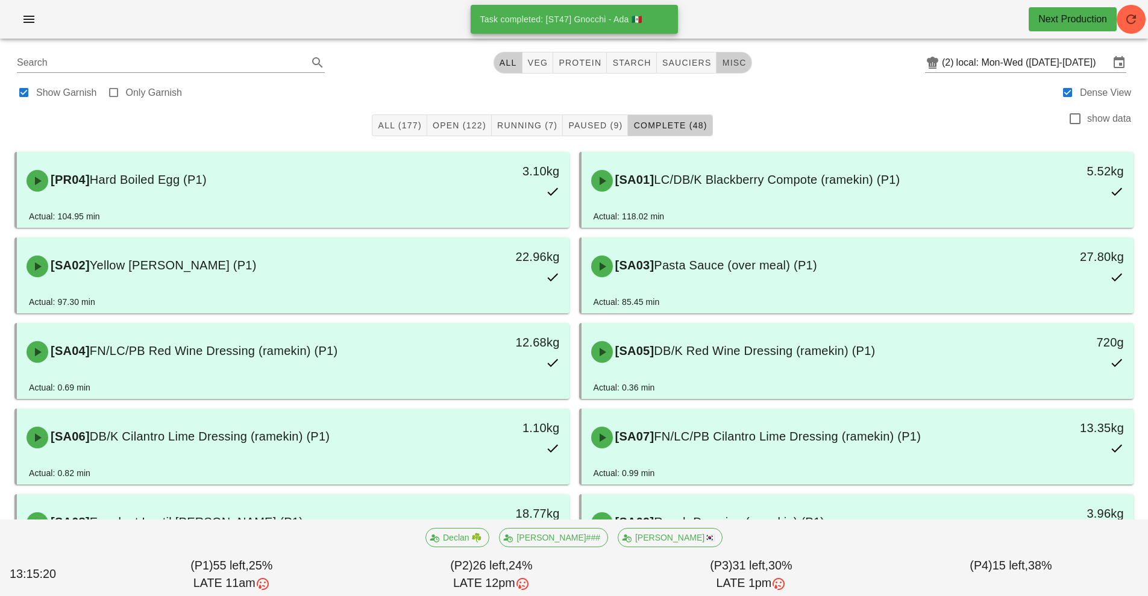
click at [735, 63] on span "misc" at bounding box center [734, 63] width 25 height 10
type input "team:misc"
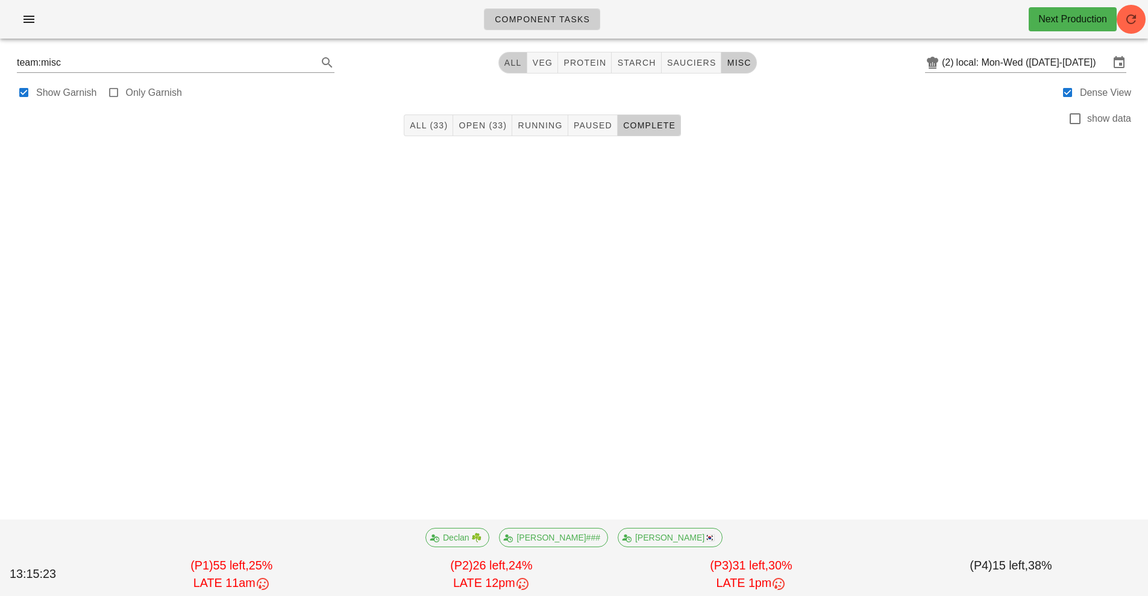
click at [506, 71] on button "All" at bounding box center [513, 63] width 29 height 22
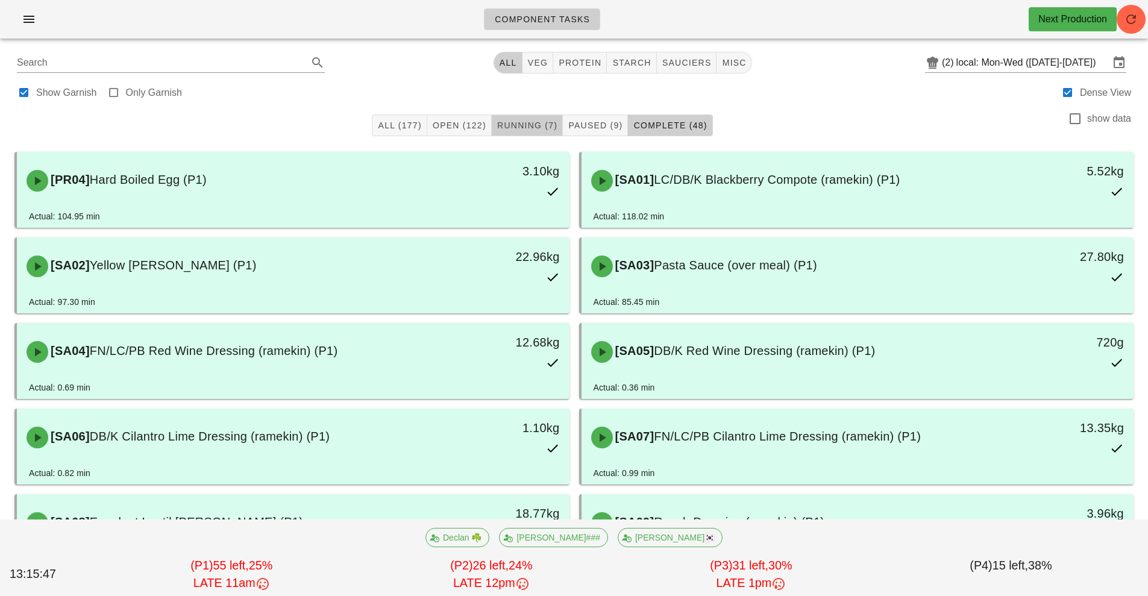
click at [524, 125] on span "Running (7)" at bounding box center [527, 126] width 61 height 10
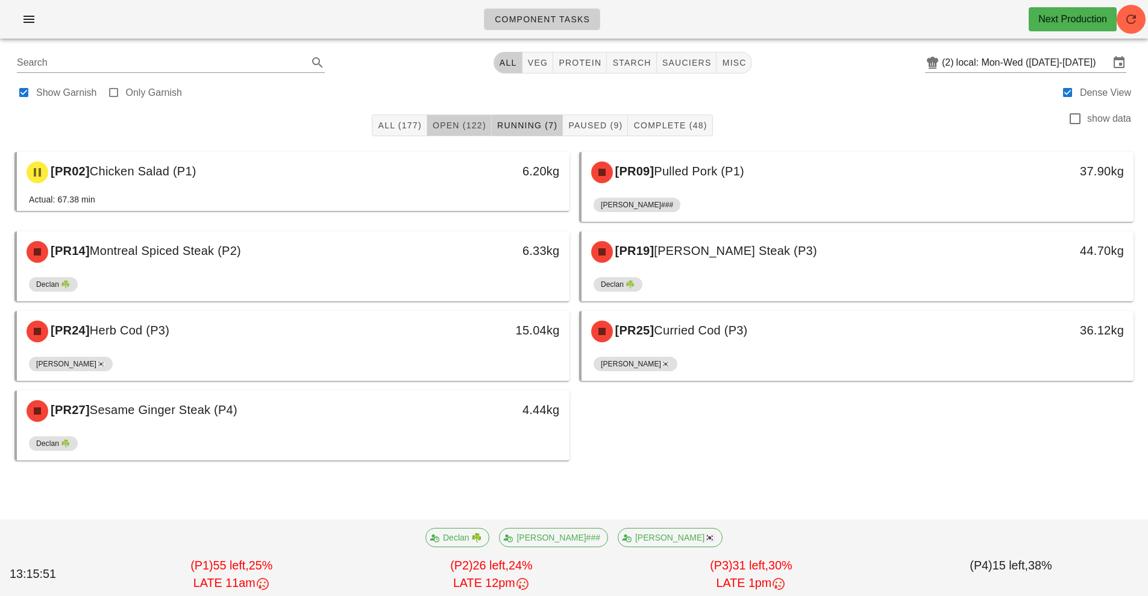
click at [462, 124] on span "Open (122)" at bounding box center [459, 126] width 54 height 10
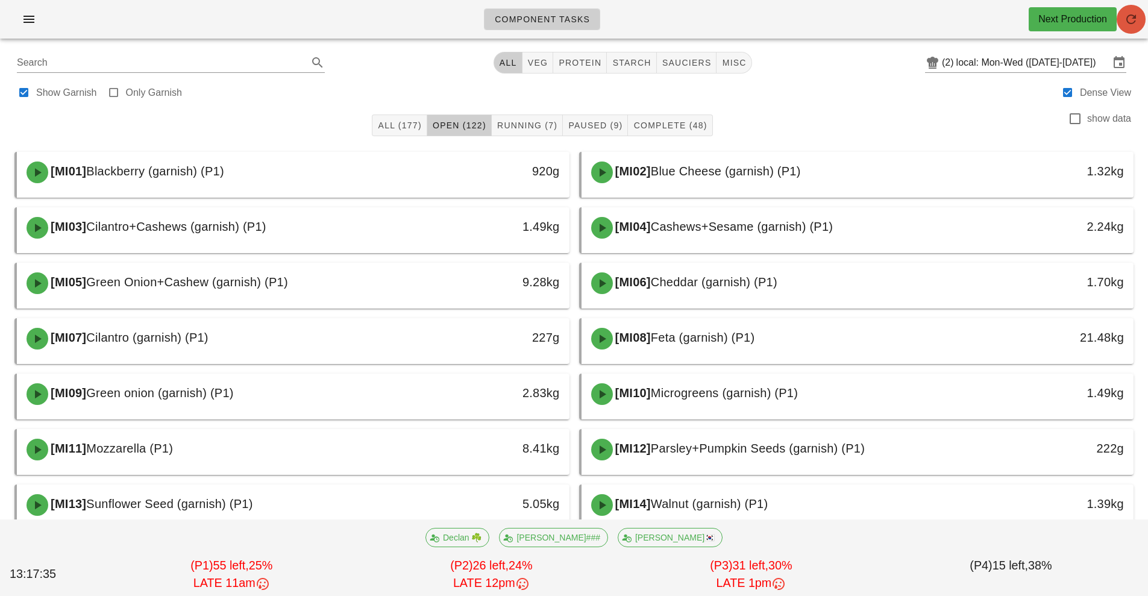
click at [1133, 30] on button "button" at bounding box center [1131, 19] width 29 height 29
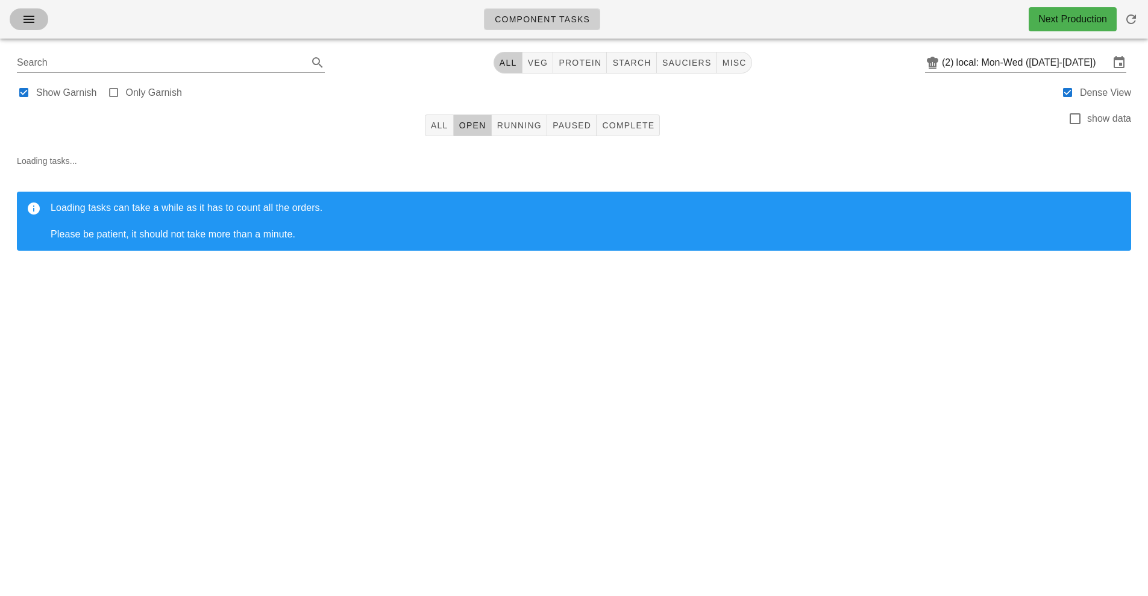
click at [29, 19] on icon "button" at bounding box center [29, 19] width 14 height 14
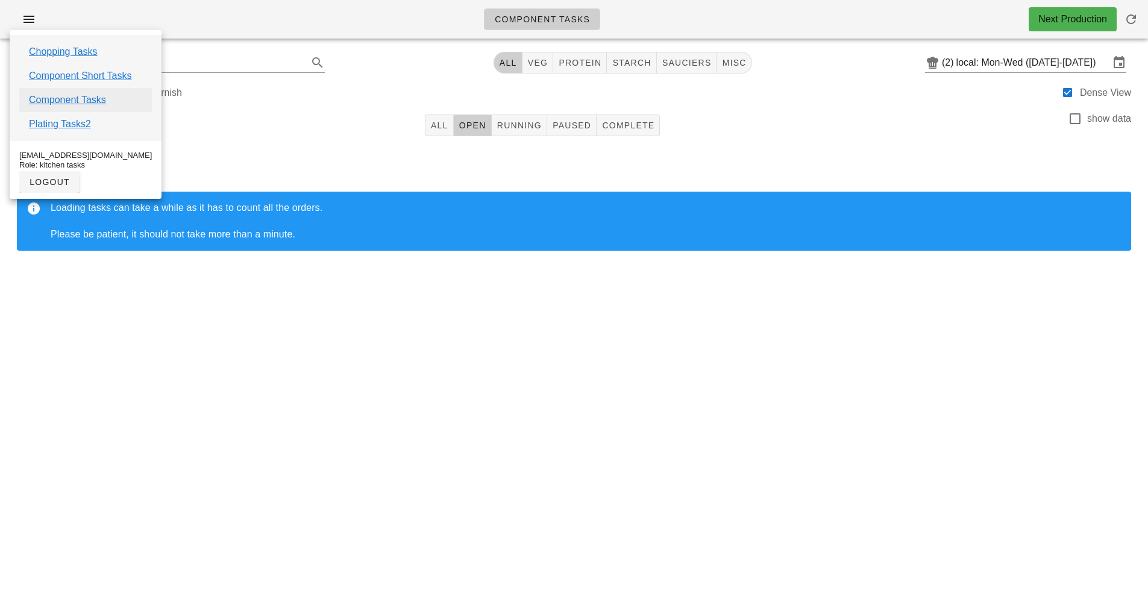
click at [96, 102] on link "Component Tasks" at bounding box center [67, 100] width 77 height 14
checkbox input "false"
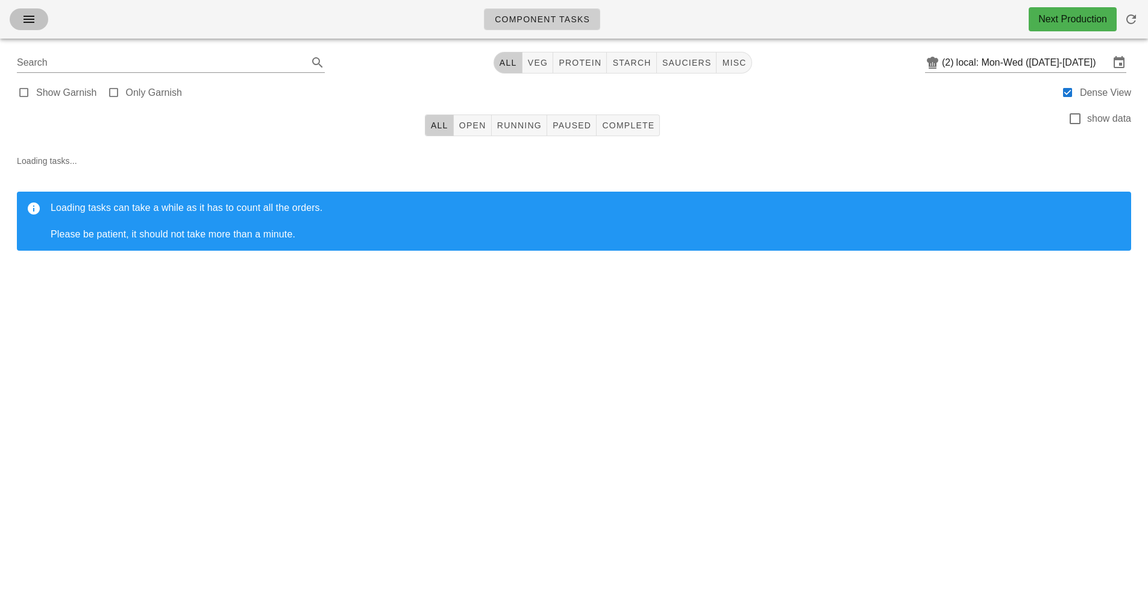
click at [42, 26] on button "button" at bounding box center [29, 19] width 39 height 22
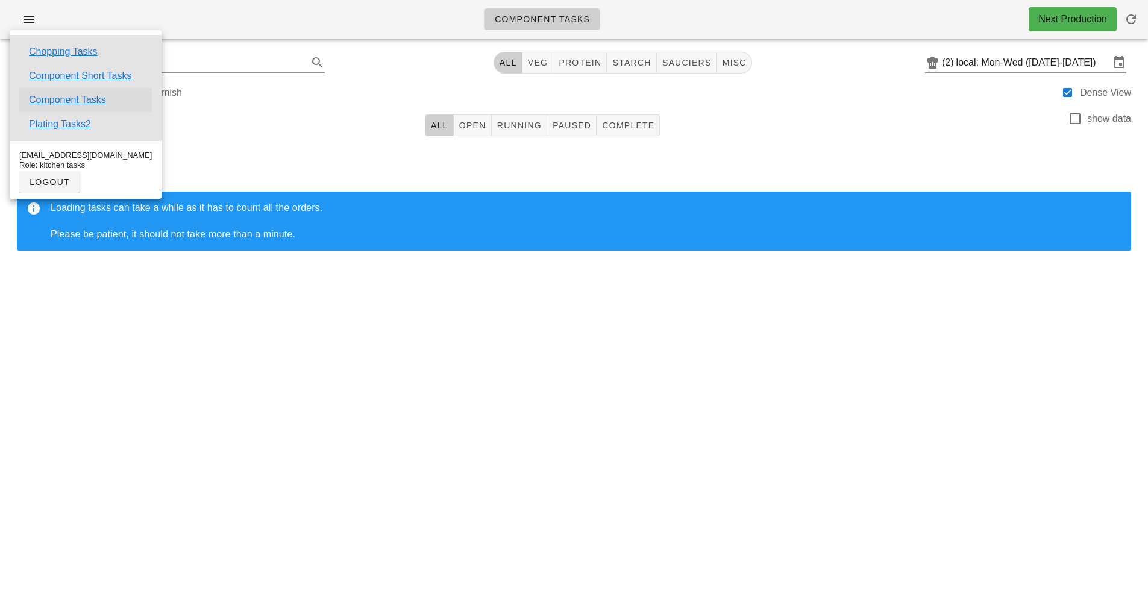
click at [99, 104] on link "Component Tasks" at bounding box center [67, 100] width 77 height 14
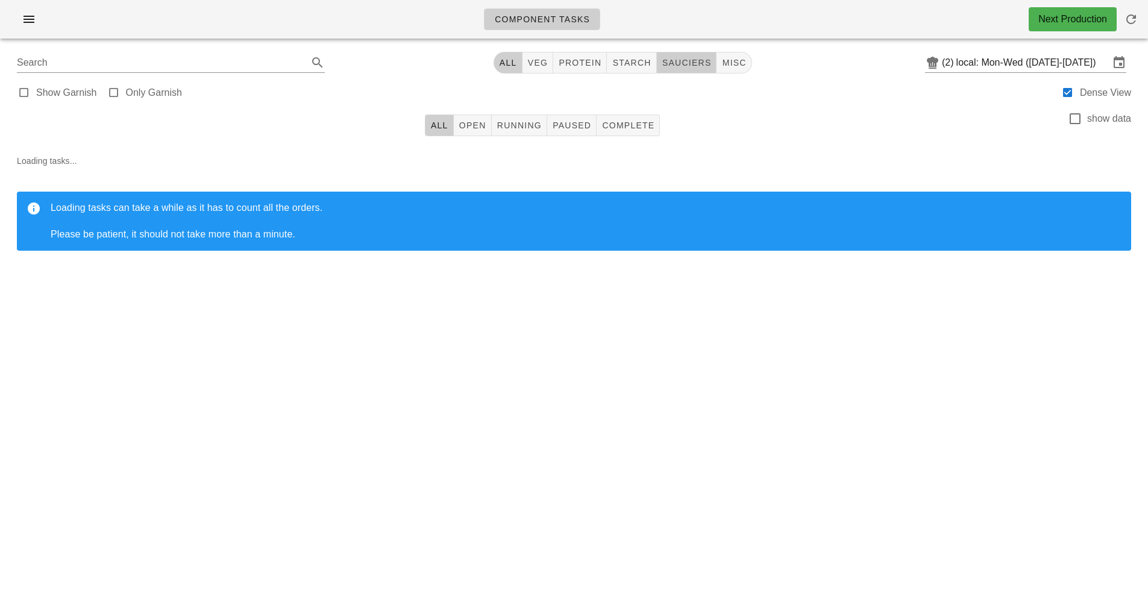
click at [692, 53] on button "sauciers" at bounding box center [687, 63] width 60 height 22
type input "team:sauciers"
click at [508, 71] on button "All" at bounding box center [513, 63] width 29 height 22
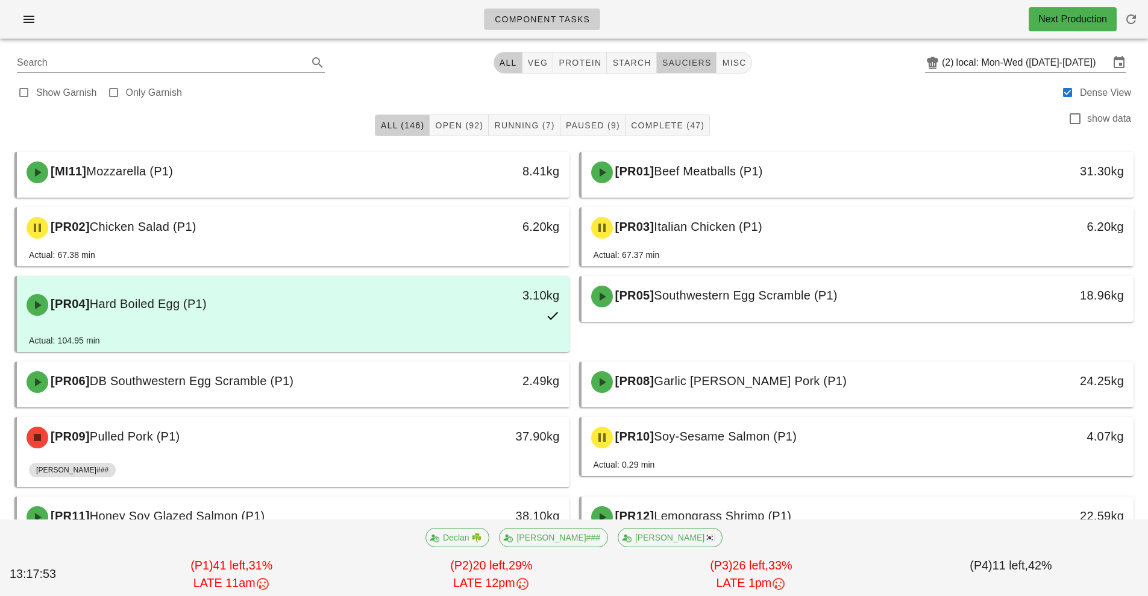
click at [684, 64] on span "sauciers" at bounding box center [687, 63] width 50 height 10
type input "team:sauciers"
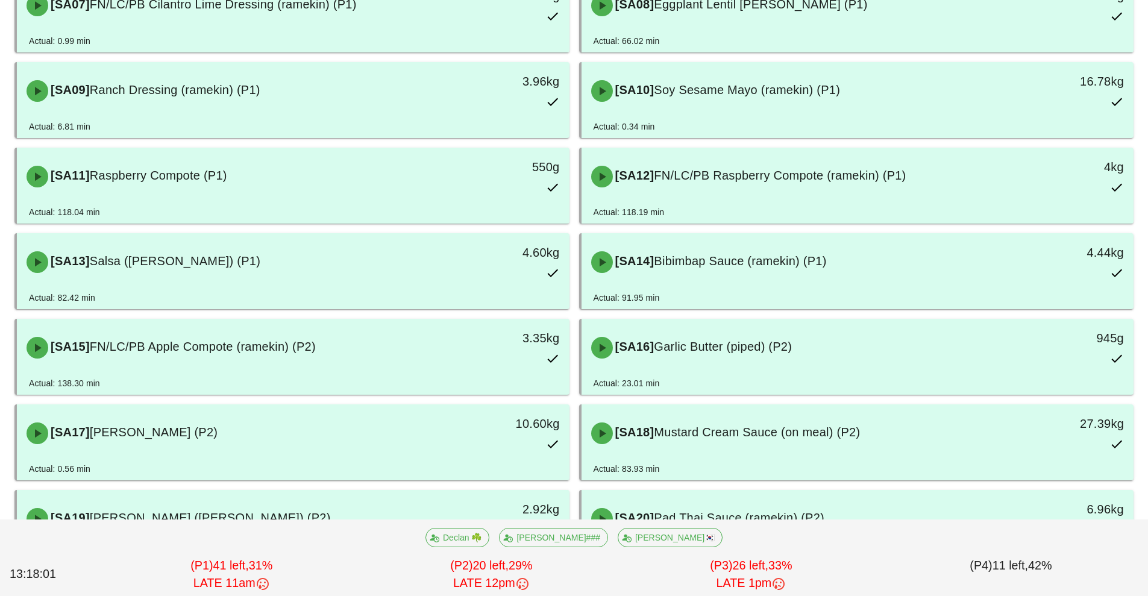
scroll to position [438, 0]
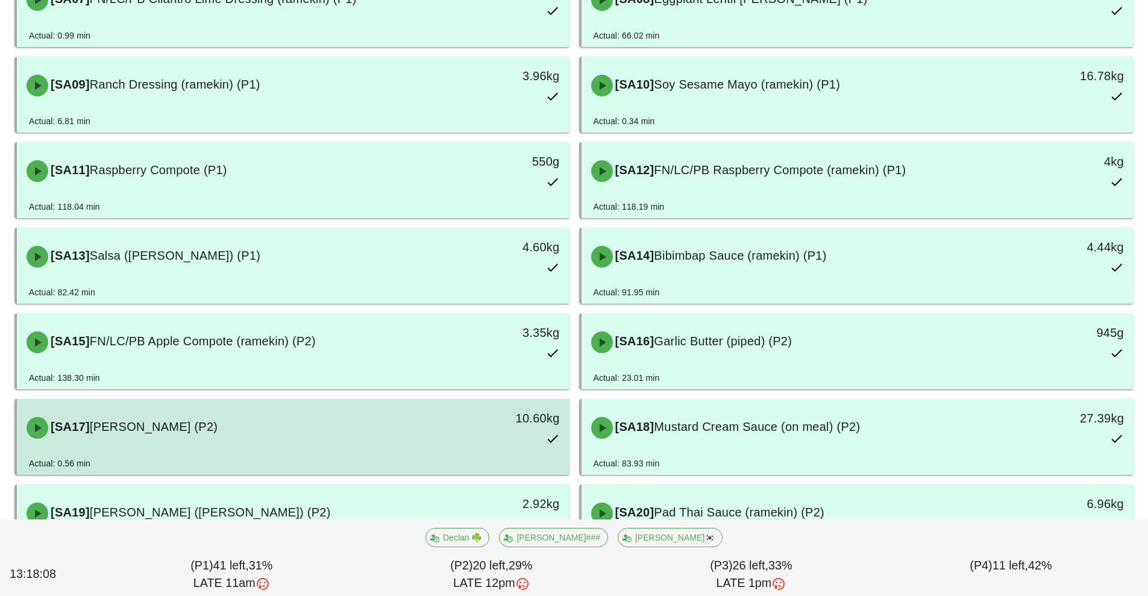
click at [268, 437] on div "[SA17] Mango Vinaigrette (P2)" at bounding box center [224, 428] width 411 height 36
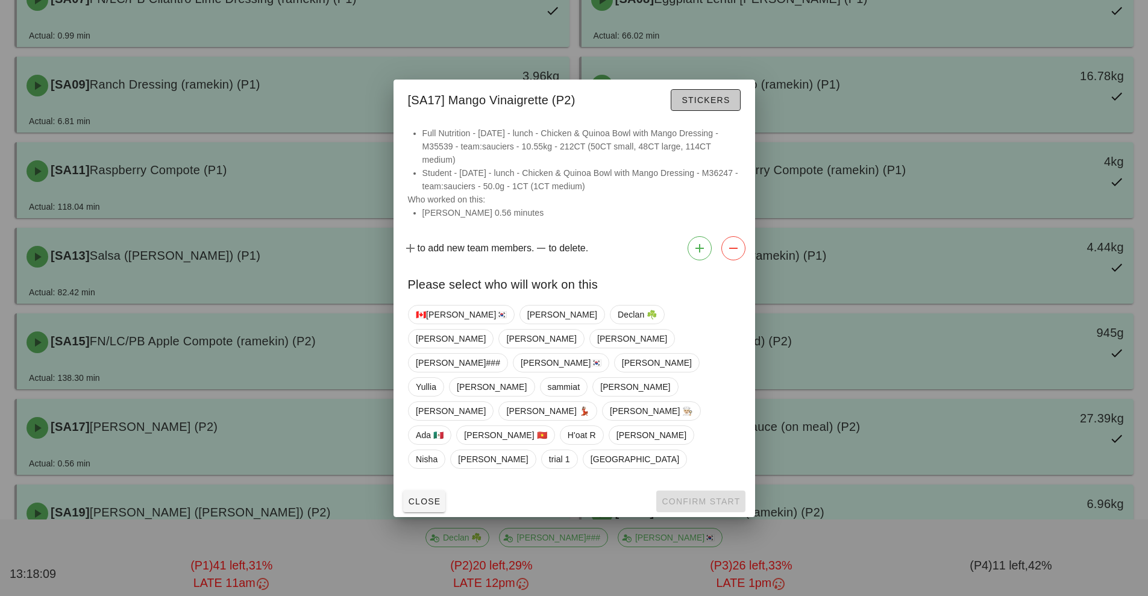
click at [708, 105] on span "Stickers" at bounding box center [705, 100] width 49 height 10
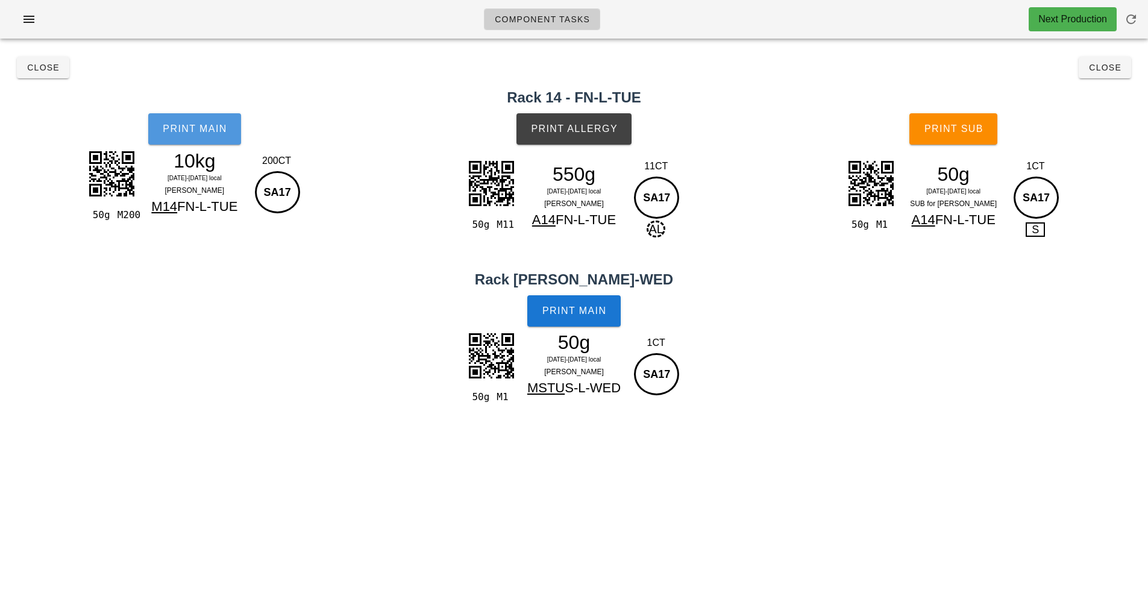
click at [209, 136] on button "Print Main" at bounding box center [194, 128] width 93 height 31
click at [205, 127] on span "Print Main" at bounding box center [194, 129] width 65 height 11
click at [1090, 66] on span "Close" at bounding box center [1105, 68] width 33 height 10
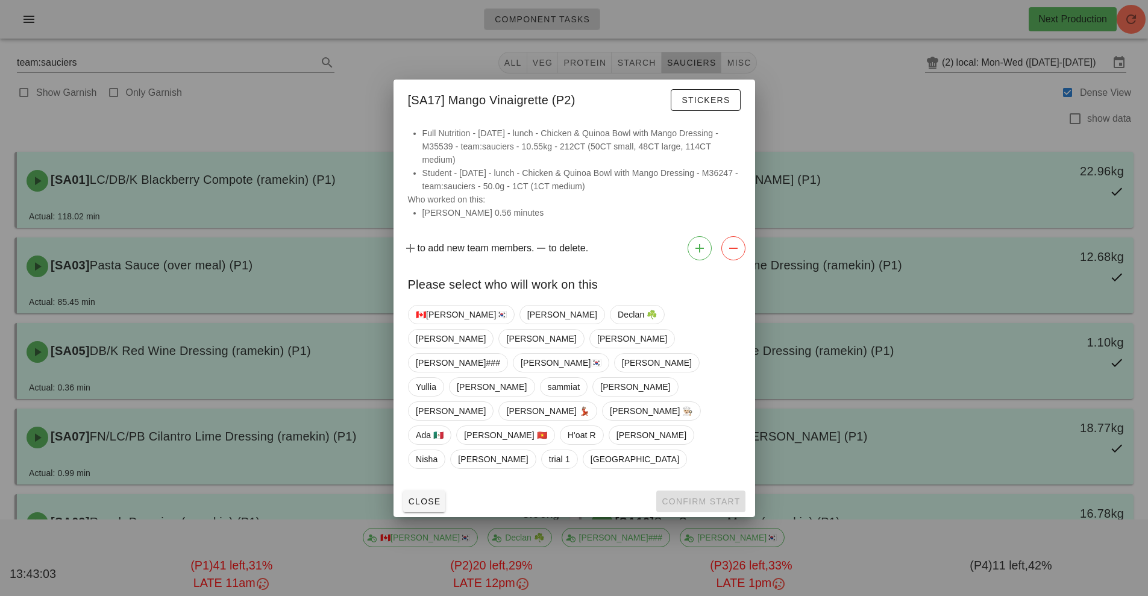
click at [850, 114] on div at bounding box center [574, 298] width 1148 height 596
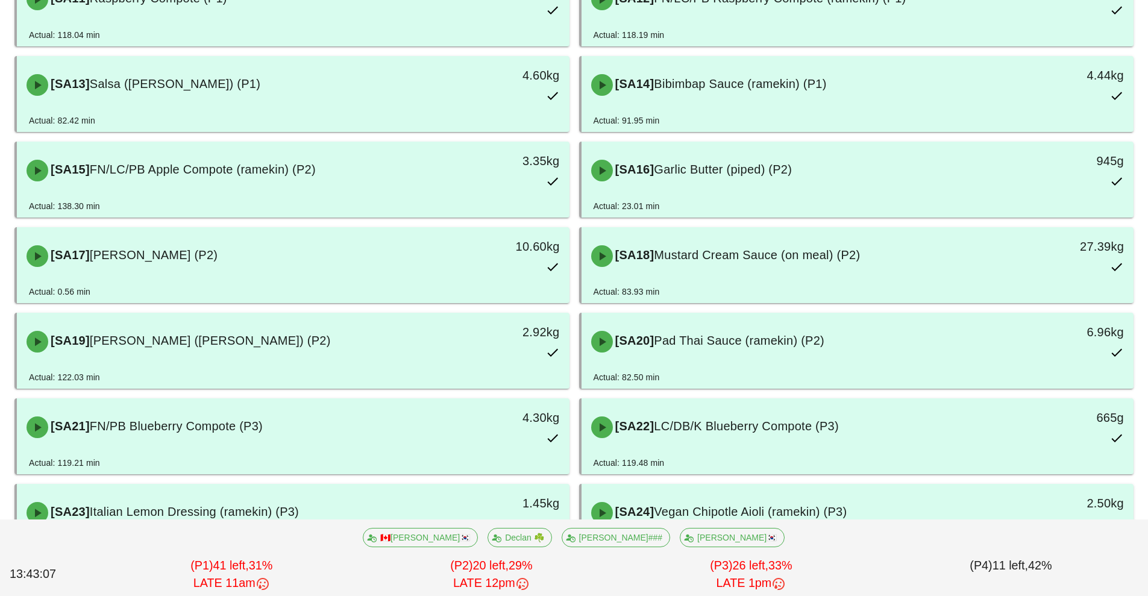
scroll to position [652, 0]
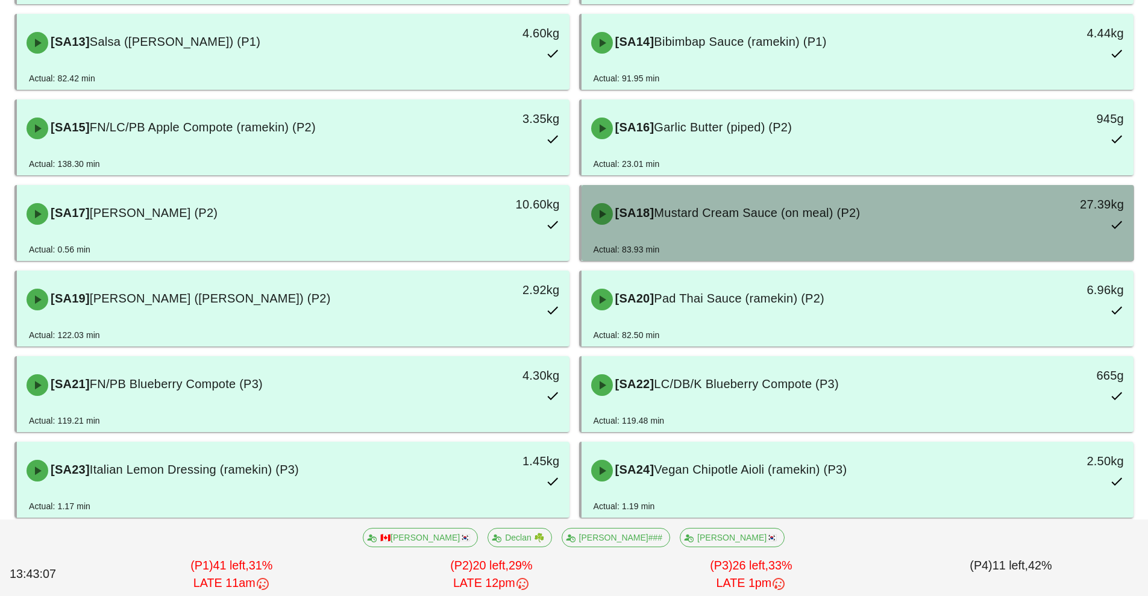
click at [860, 194] on div "[SA18] Mustard Cream Sauce (on meal) (P2) 27.39kg" at bounding box center [858, 213] width 548 height 53
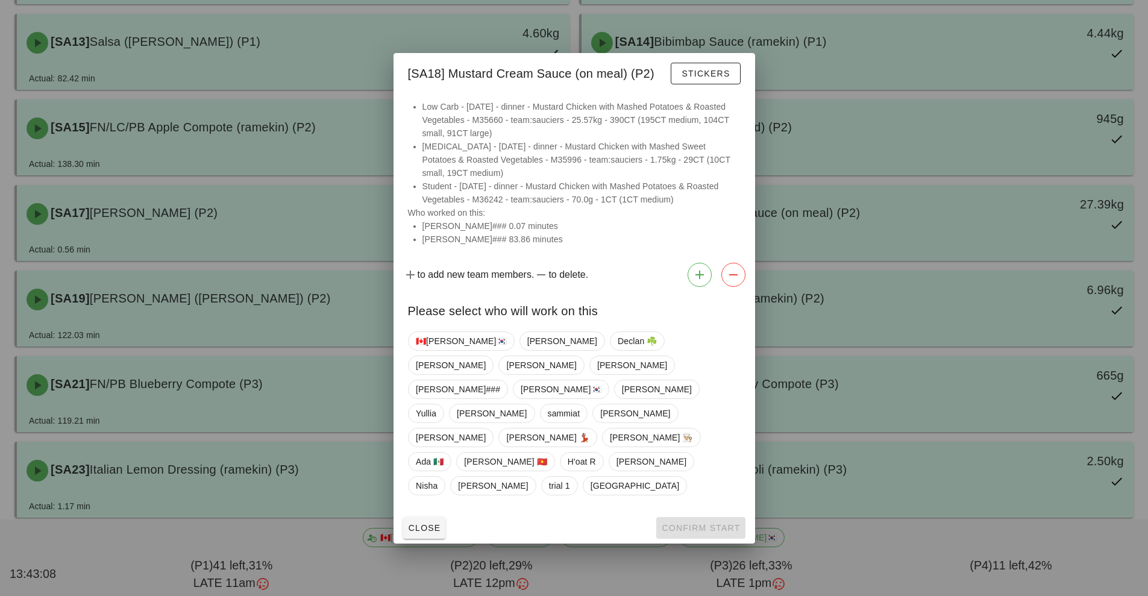
click at [864, 70] on div at bounding box center [574, 298] width 1148 height 596
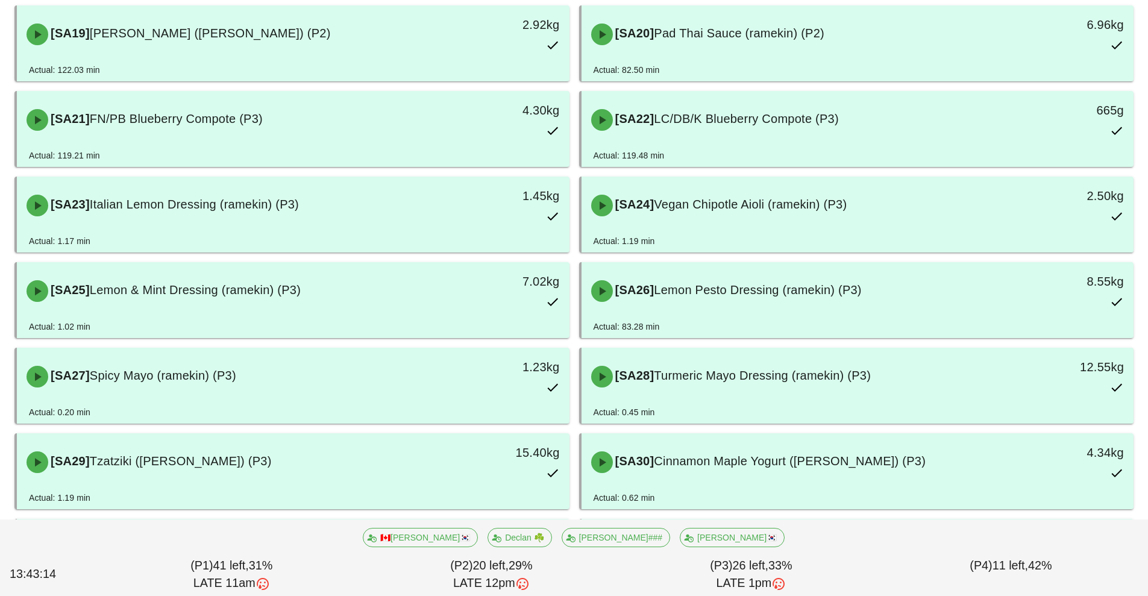
scroll to position [928, 0]
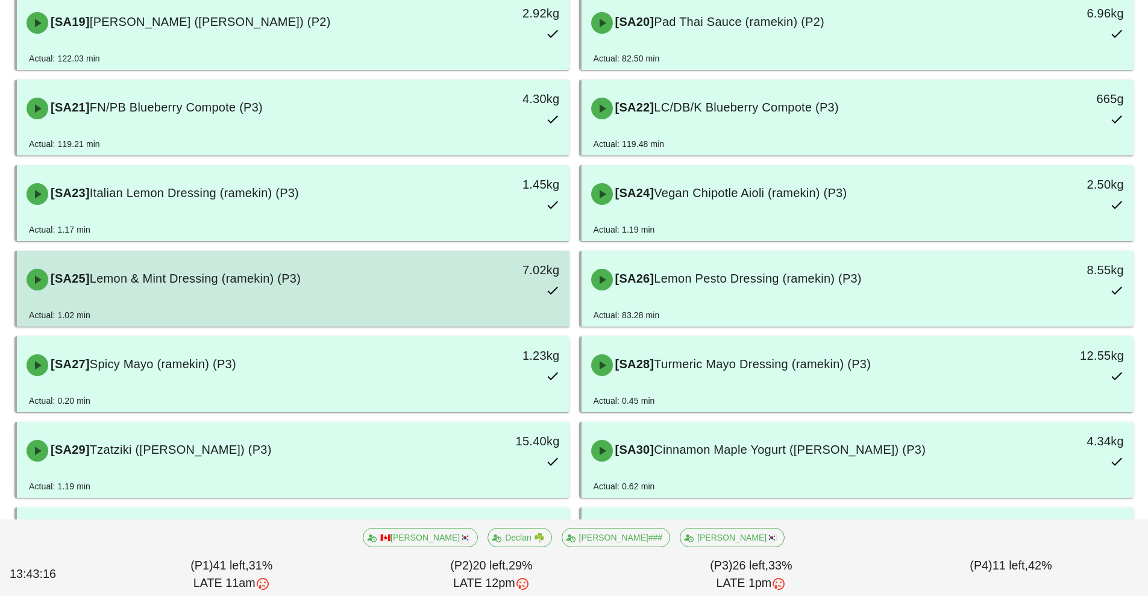
click at [315, 298] on div "[SA25] Lemon & Mint Dressing (ramekin) (P3) 7.02kg" at bounding box center [293, 279] width 548 height 53
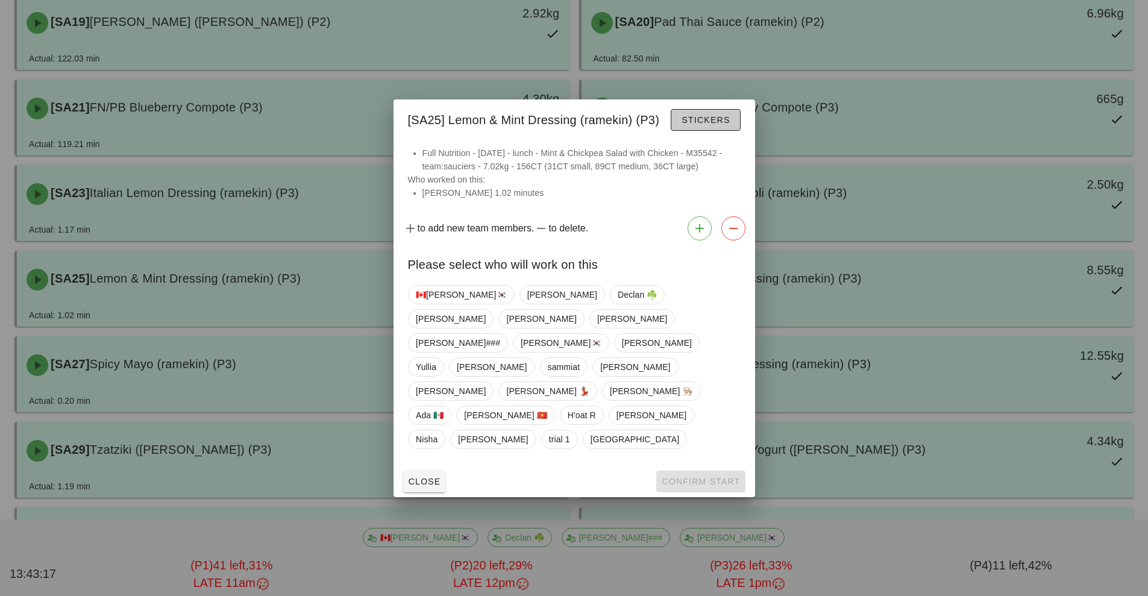
click at [698, 131] on button "Stickers" at bounding box center [705, 120] width 69 height 22
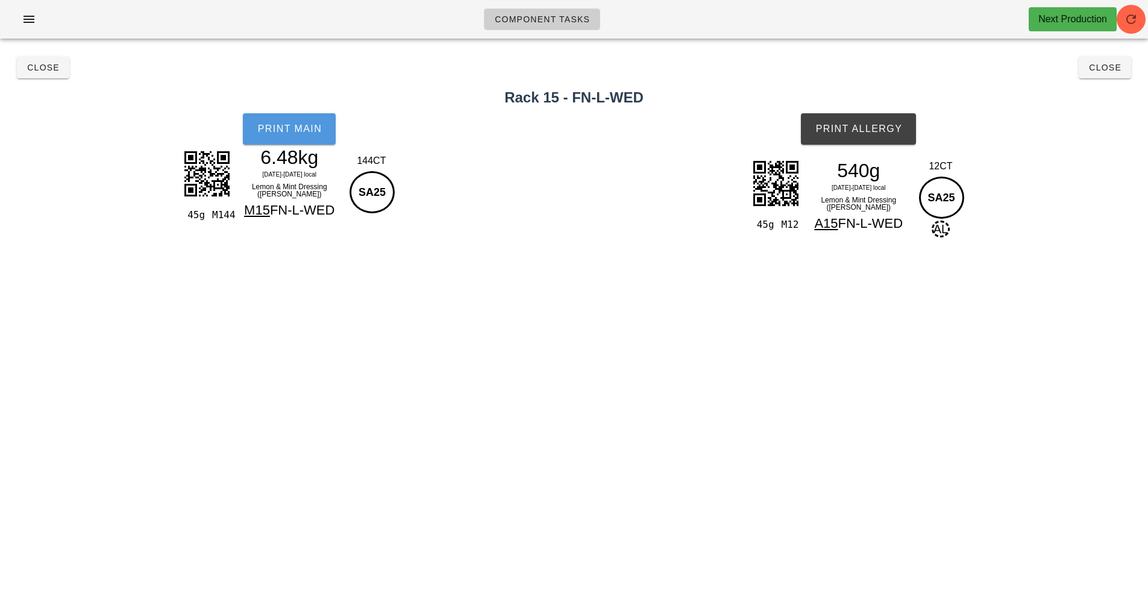
click at [294, 143] on button "Print Main" at bounding box center [289, 128] width 93 height 31
